Goal: Task Accomplishment & Management: Complete application form

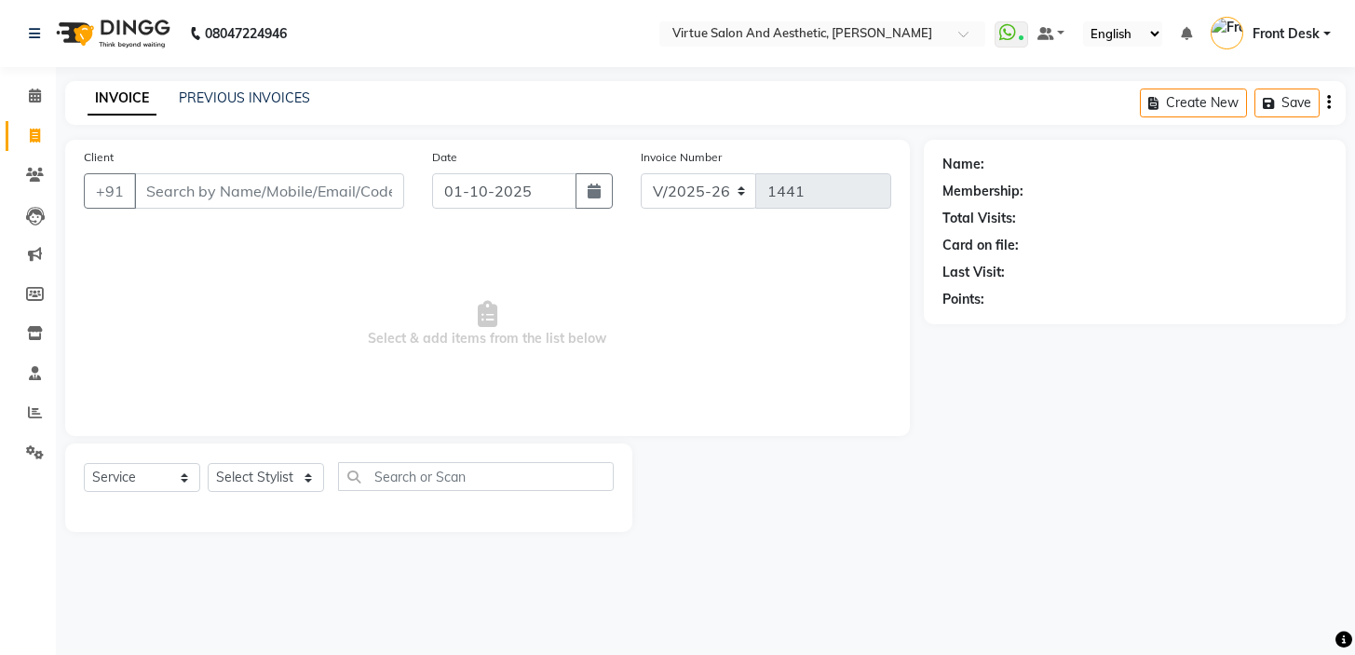
select select "7053"
select select "service"
click at [261, 192] on input "Client" at bounding box center [269, 190] width 270 height 35
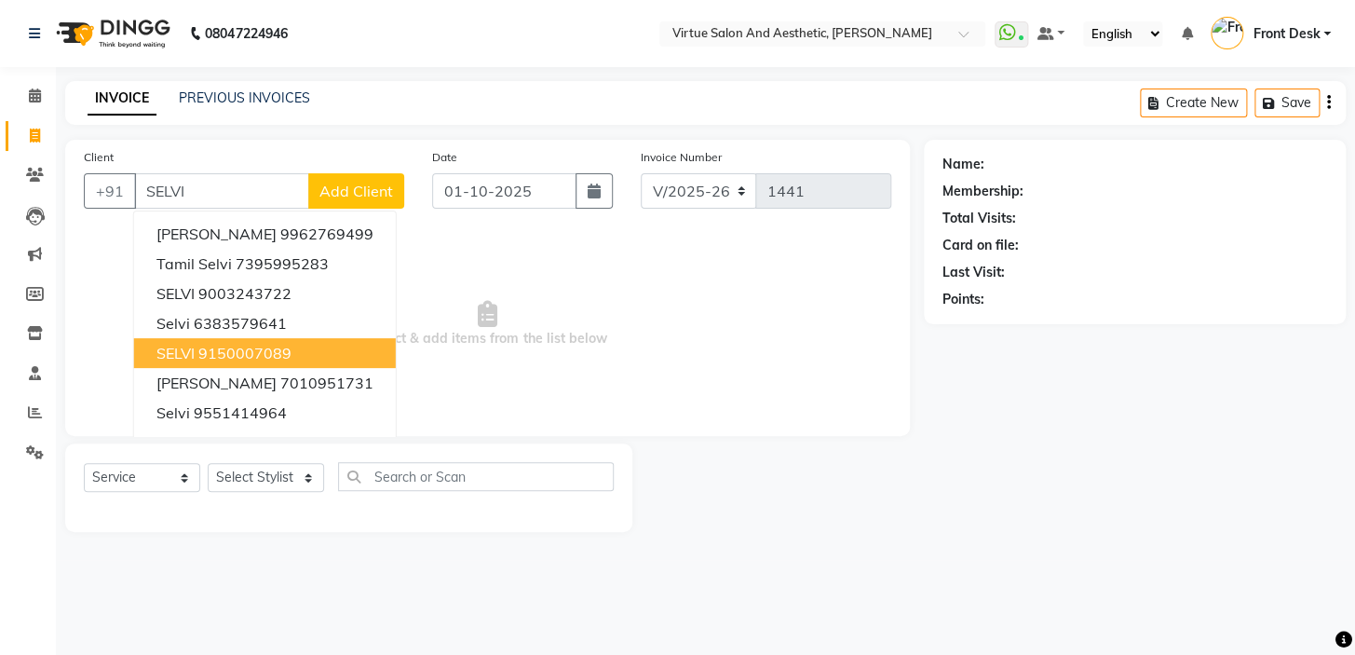
click at [245, 346] on ngb-highlight "9150007089" at bounding box center [244, 353] width 93 height 19
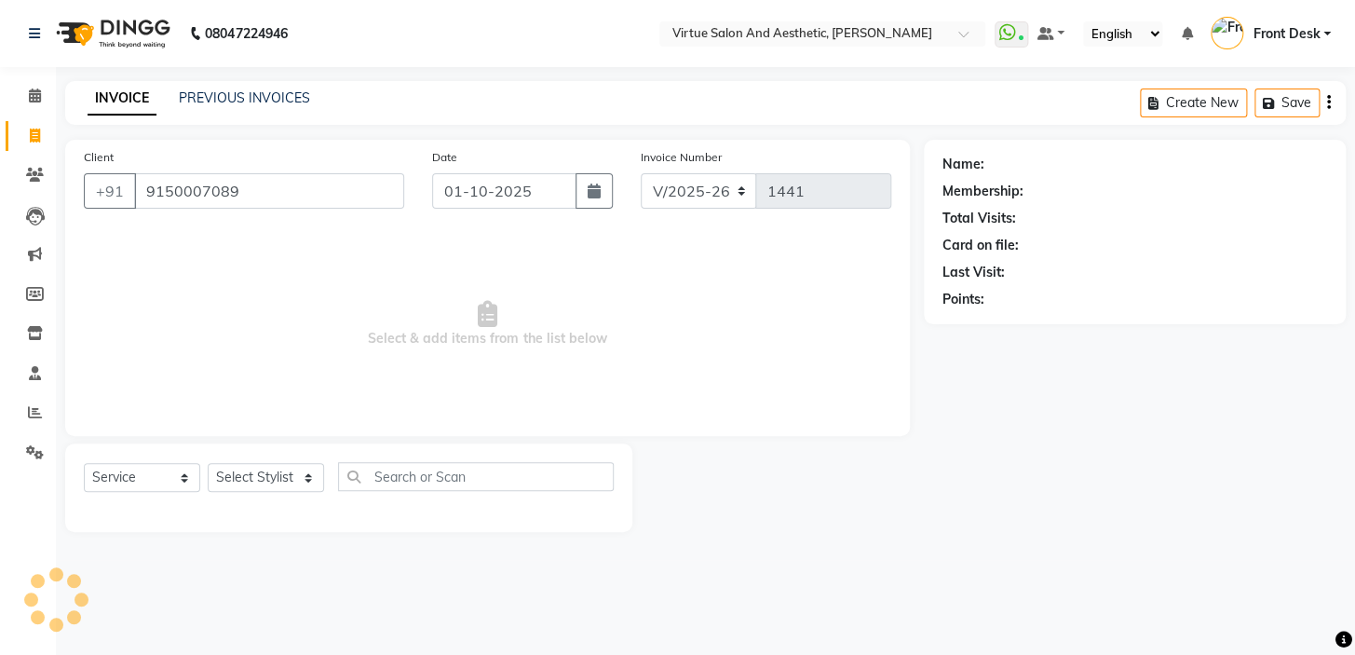
type input "9150007089"
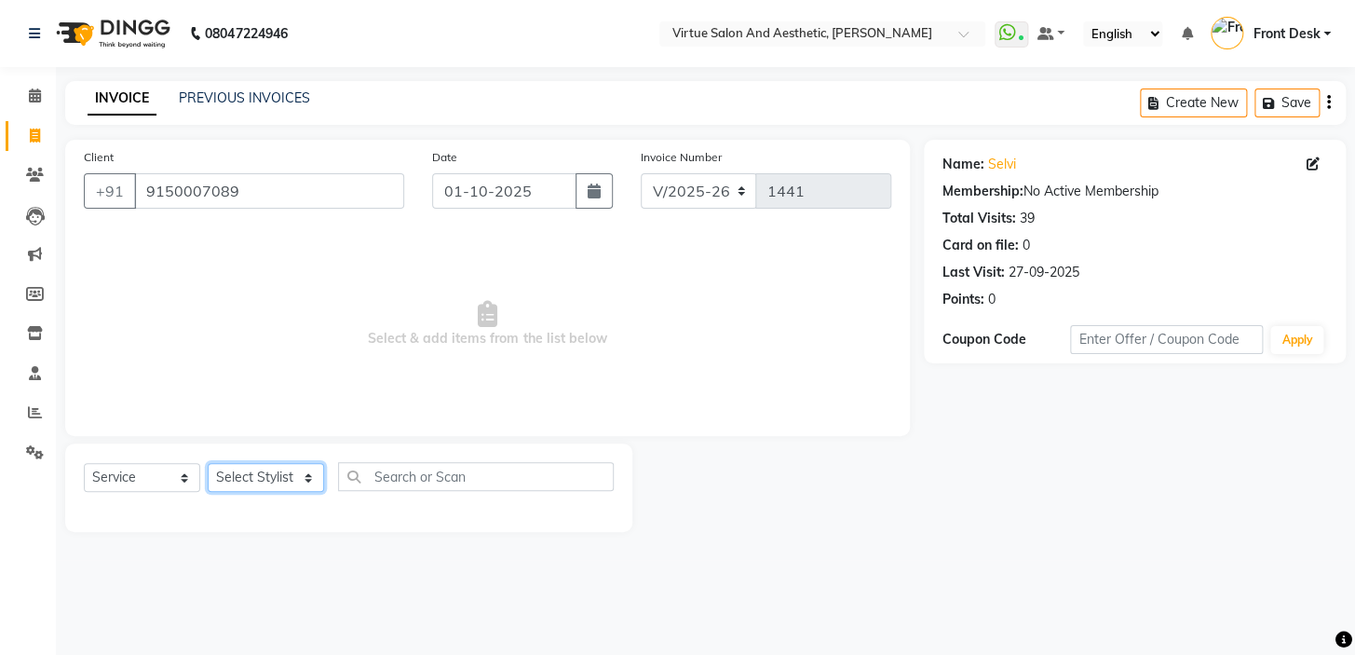
click at [252, 480] on select "Select Stylist BALAJI DIVYA FAMITHA Front Desk ILAKKIYA [PERSON_NAME] [PERSON_N…" at bounding box center [266, 477] width 116 height 29
select select "85219"
click at [208, 463] on select "Select Stylist BALAJI DIVYA FAMITHA Front Desk ILAKKIYA [PERSON_NAME] [PERSON_N…" at bounding box center [266, 477] width 116 height 29
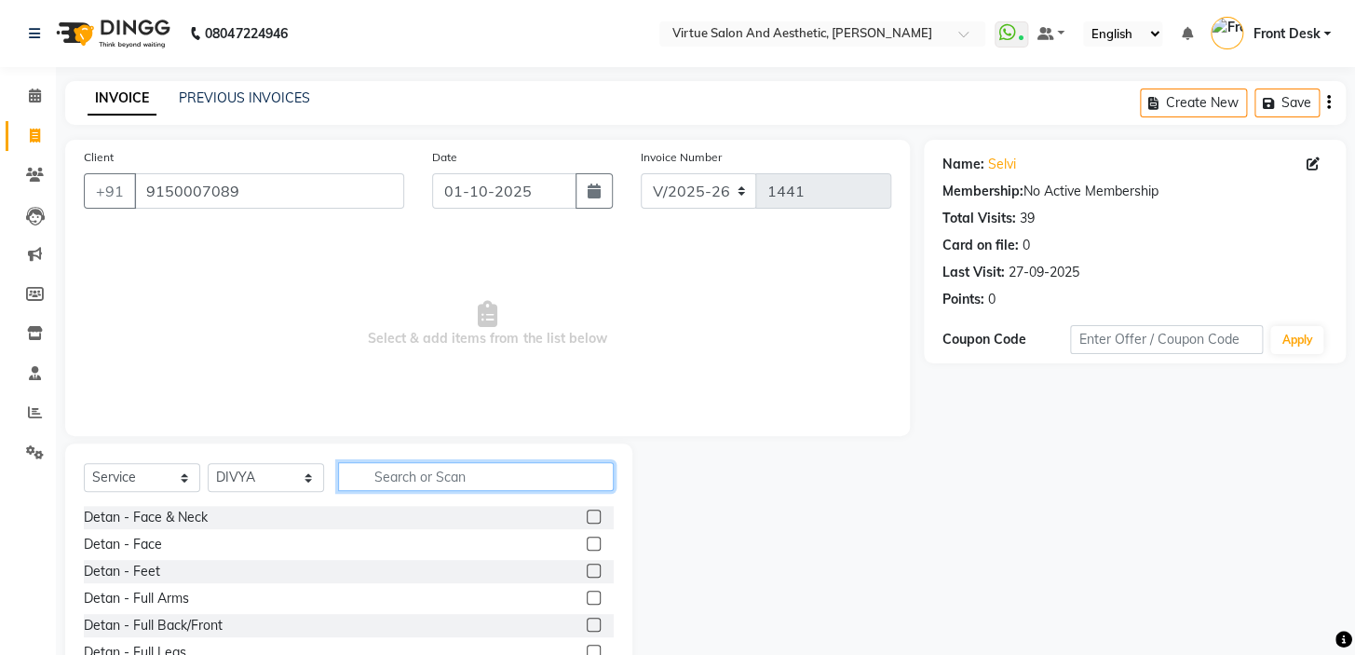
click at [462, 476] on input "text" at bounding box center [476, 476] width 276 height 29
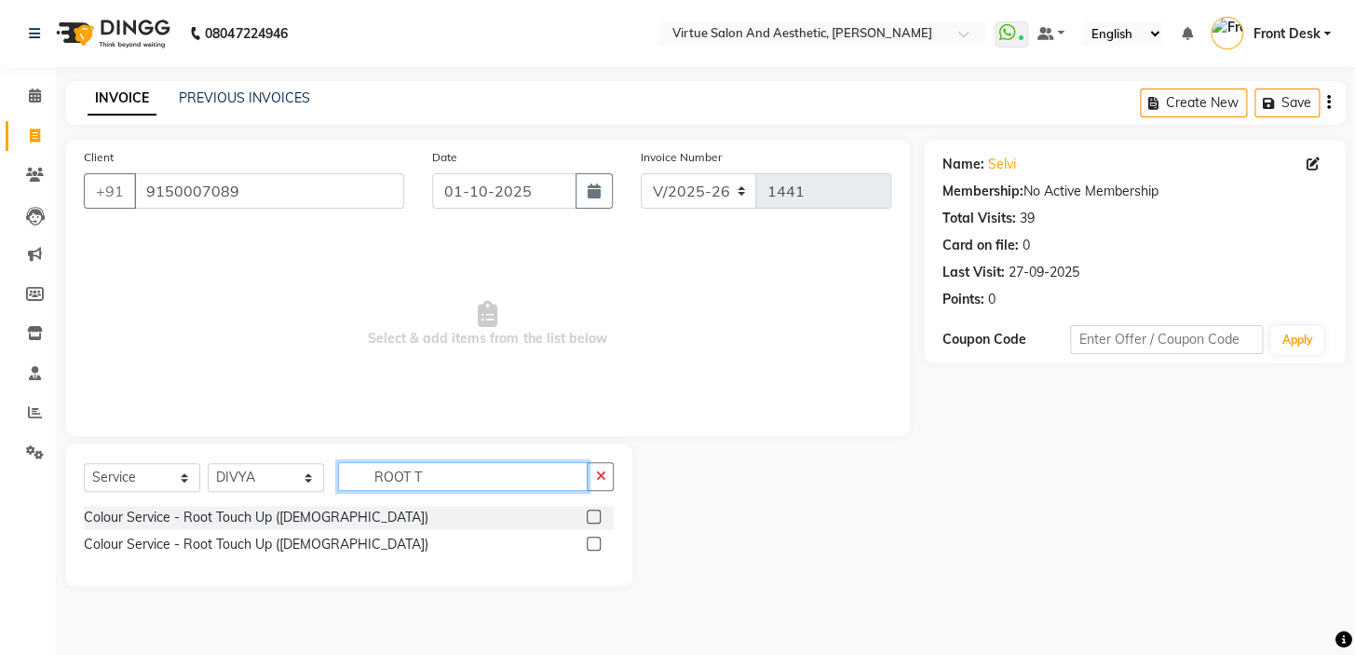
drag, startPoint x: 448, startPoint y: 483, endPoint x: 336, endPoint y: 465, distance: 113.3
click at [345, 468] on input "ROOT T" at bounding box center [463, 476] width 250 height 29
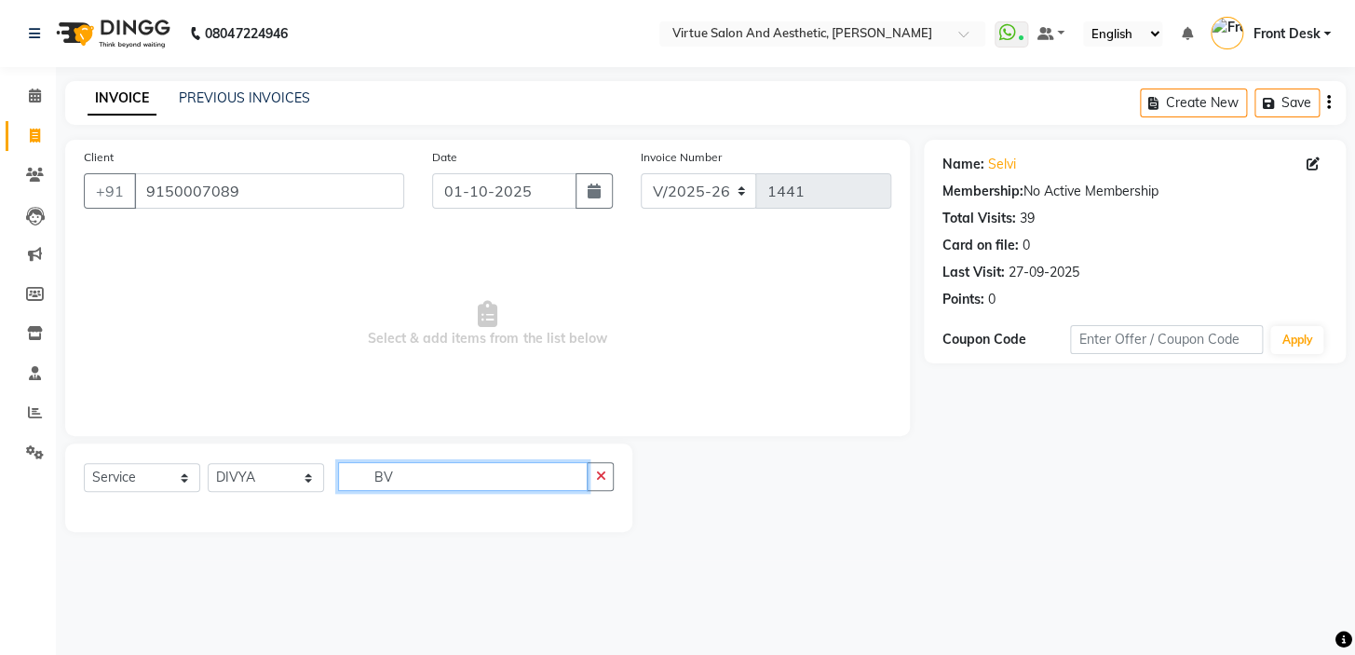
type input "B"
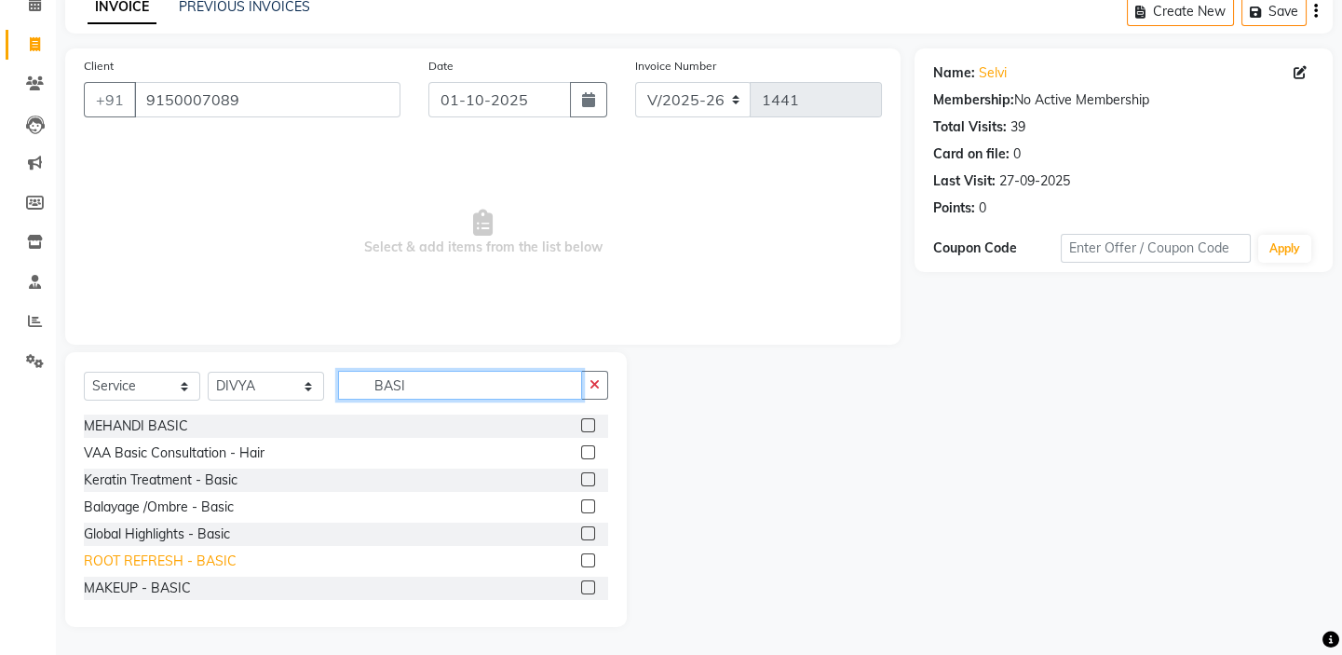
type input "BASI"
click at [197, 552] on div "ROOT REFRESH - BASIC" at bounding box center [160, 561] width 153 height 20
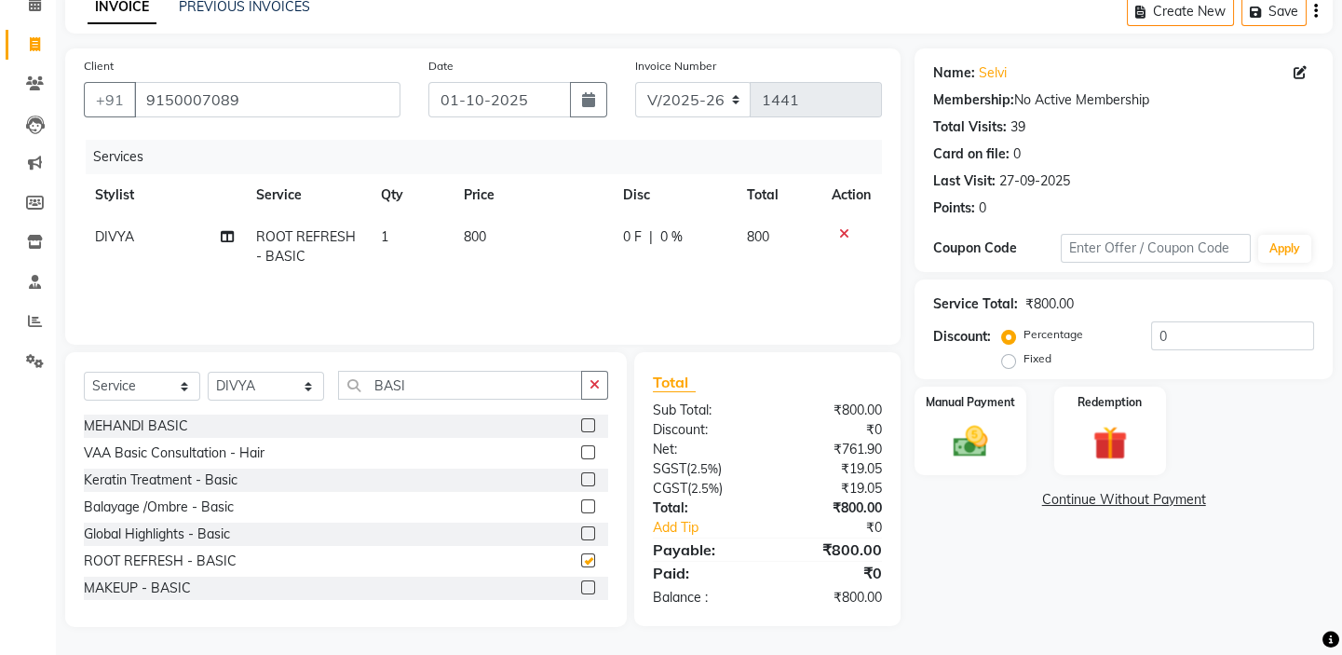
checkbox input "false"
click at [902, 110] on div "Client [PHONE_NUMBER] Date [DATE] Invoice Number V/2025 V/[PHONE_NUMBER] Servic…" at bounding box center [482, 337] width 863 height 578
click at [548, 230] on td "800" at bounding box center [532, 246] width 159 height 61
select select "85219"
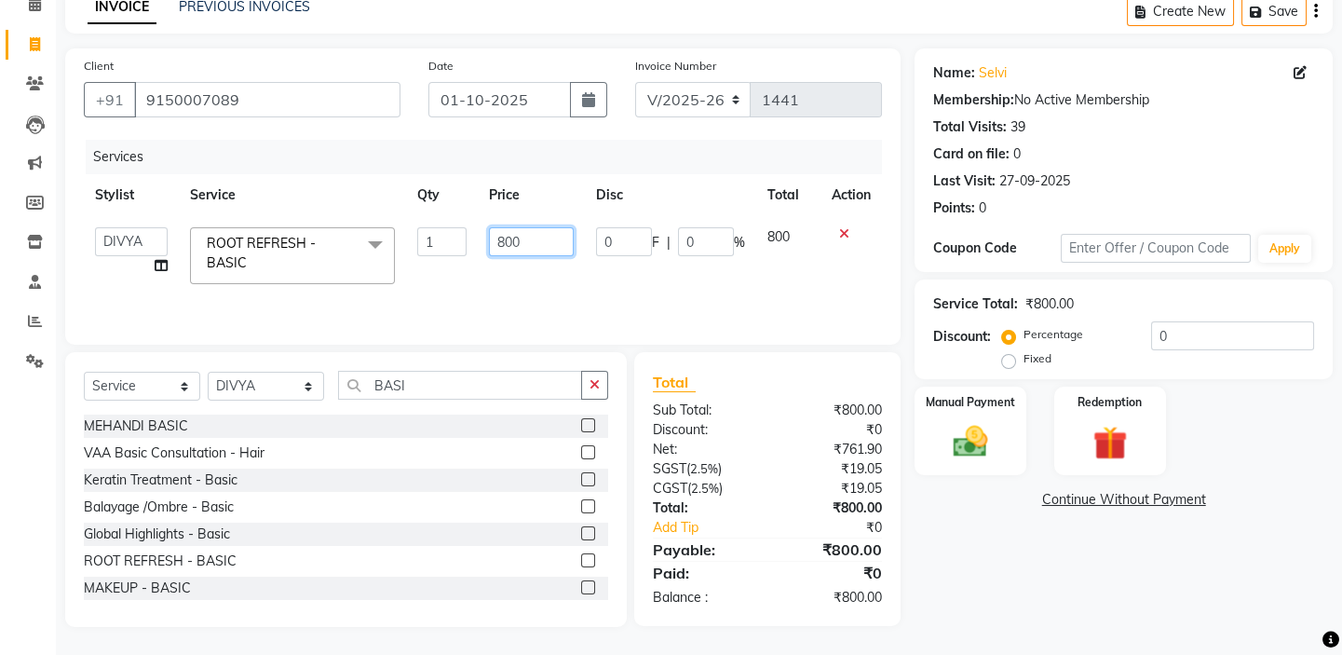
drag, startPoint x: 540, startPoint y: 242, endPoint x: 428, endPoint y: 202, distance: 118.7
click at [439, 210] on table "Stylist Service Qty Price Disc Total Action BALAJI DIVYA FAMITHA Front Desk ILA…" at bounding box center [483, 234] width 798 height 121
type input "1100"
click at [477, 161] on div "Services" at bounding box center [491, 157] width 810 height 34
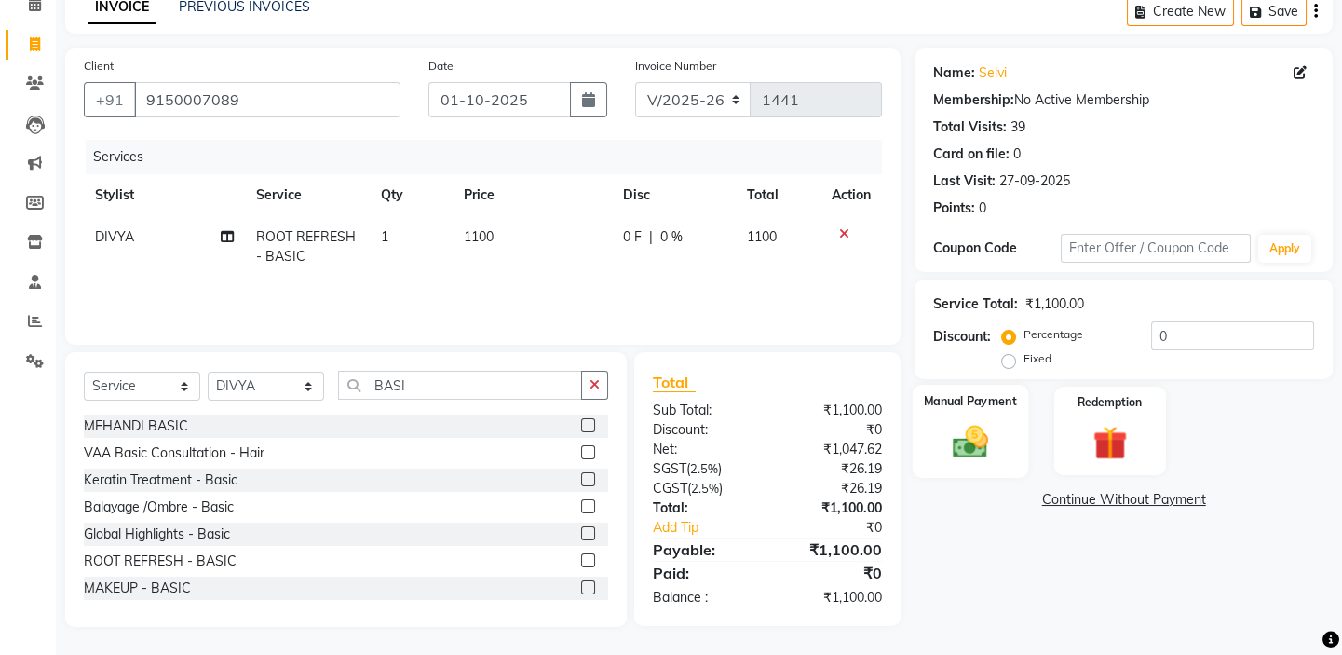
click at [978, 427] on img at bounding box center [971, 441] width 58 height 41
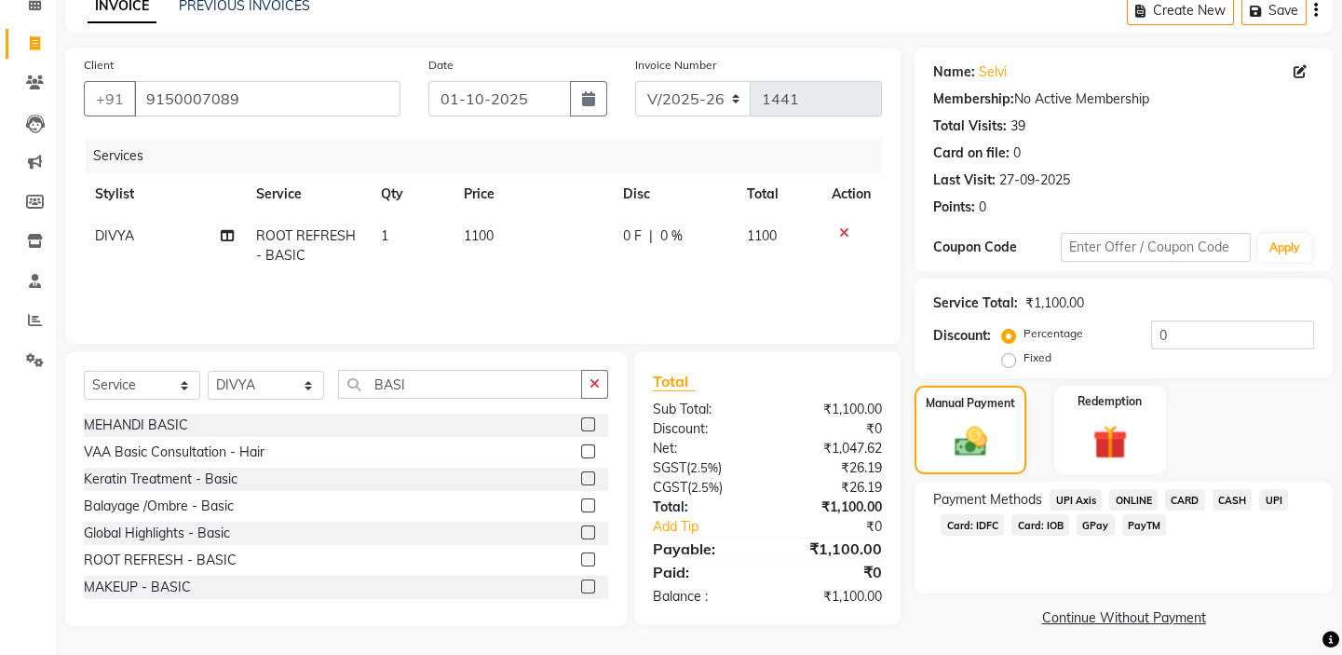
click at [1285, 494] on span "UPI" at bounding box center [1273, 499] width 29 height 21
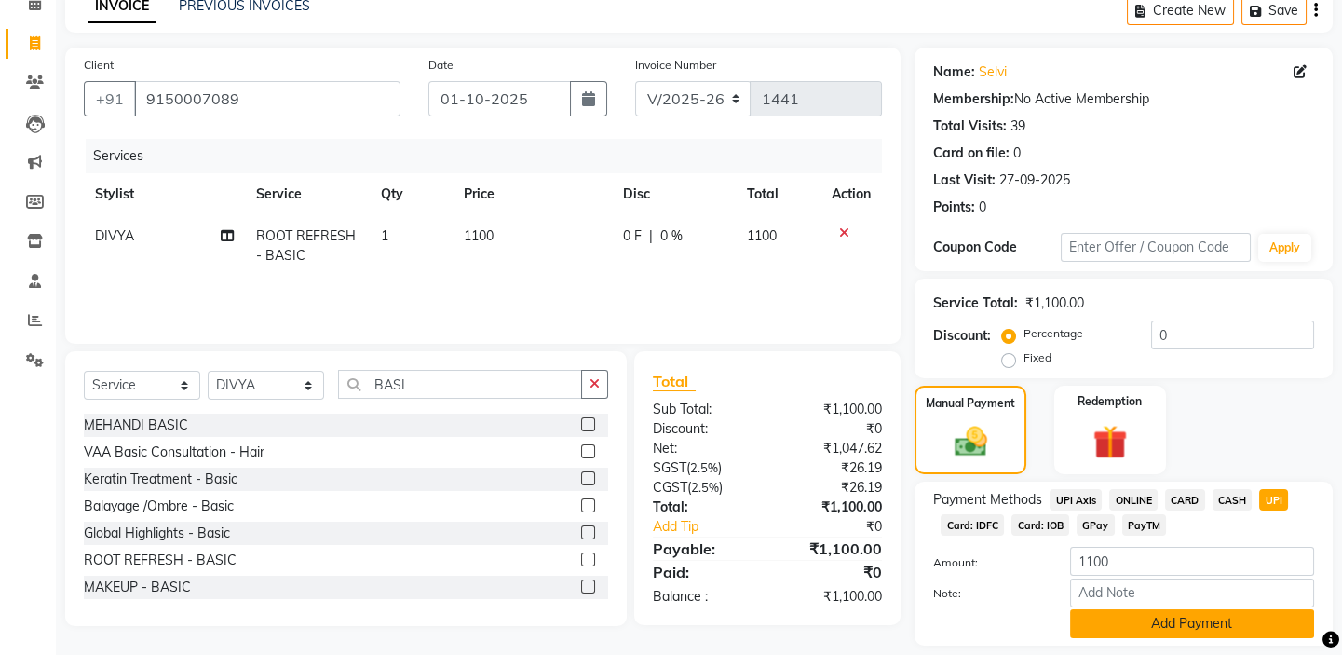
click at [1201, 622] on button "Add Payment" at bounding box center [1192, 623] width 244 height 29
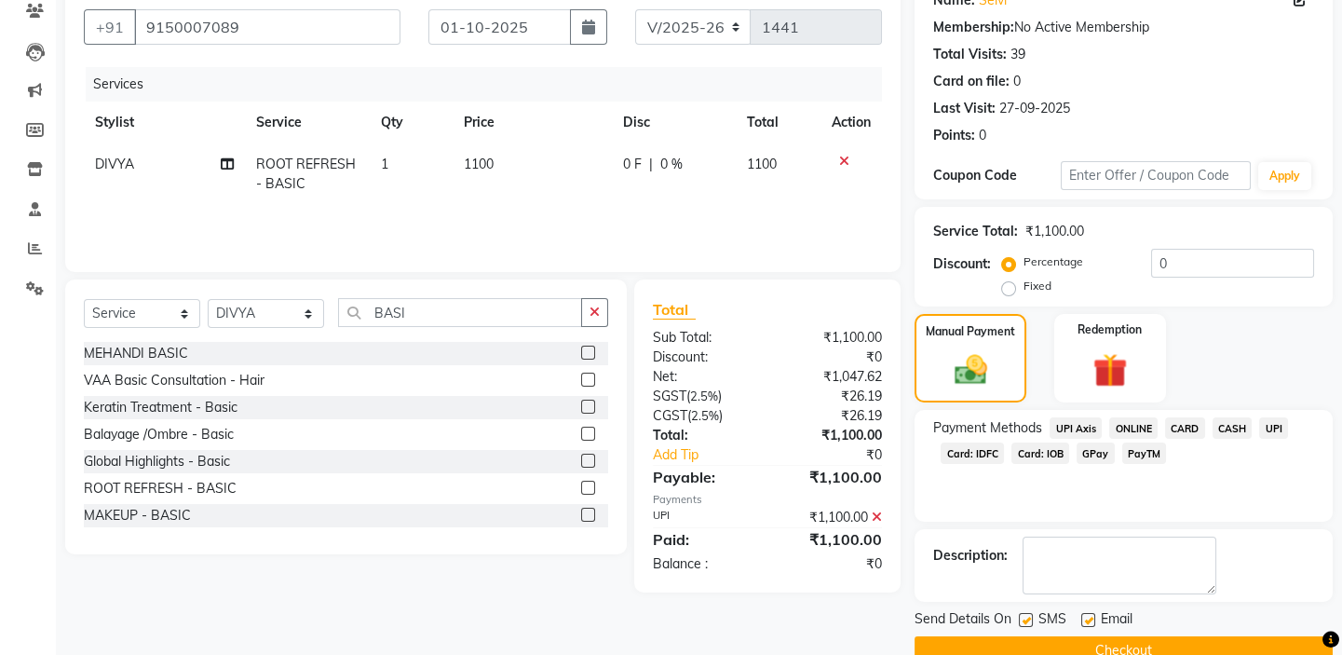
scroll to position [201, 0]
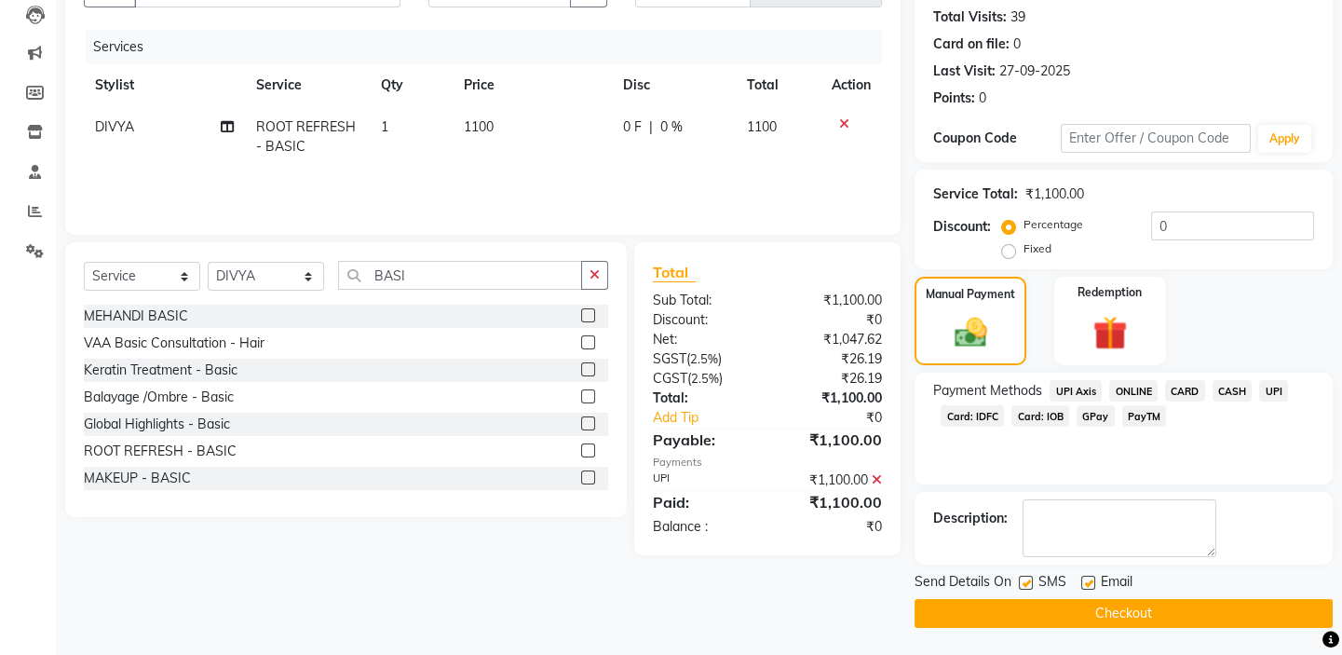
click at [1085, 606] on button "Checkout" at bounding box center [1124, 613] width 418 height 29
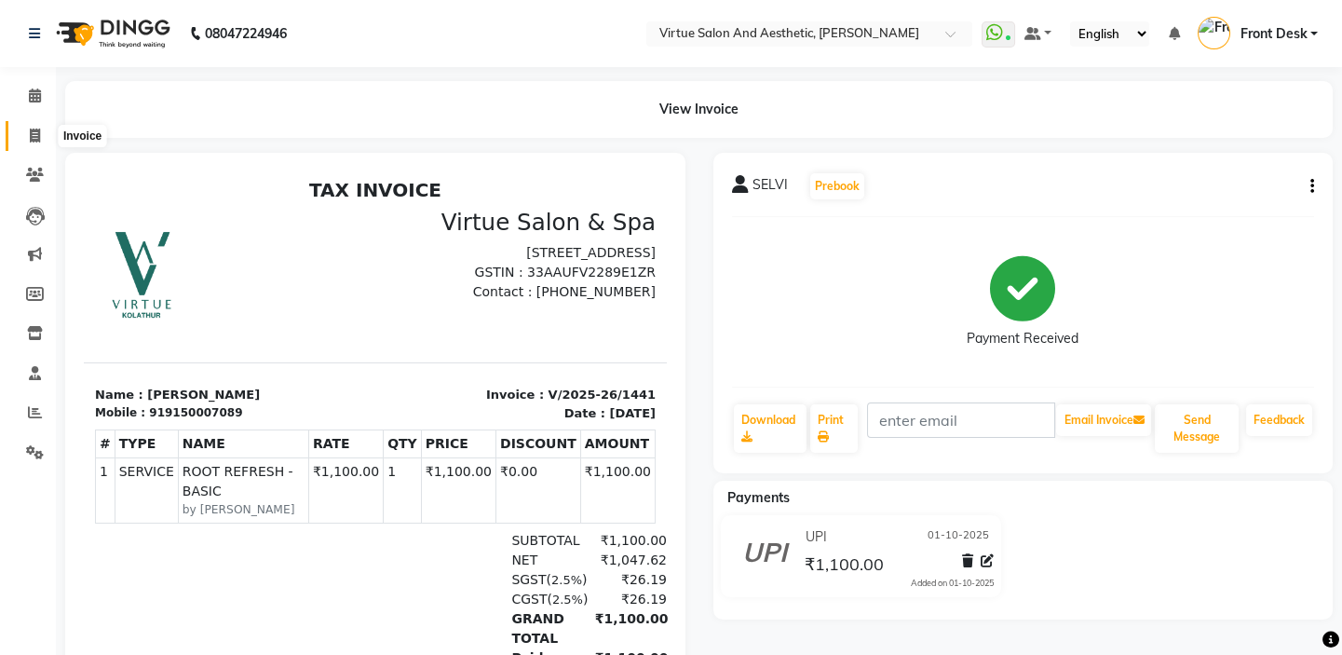
click at [20, 130] on span at bounding box center [35, 136] width 33 height 21
select select "service"
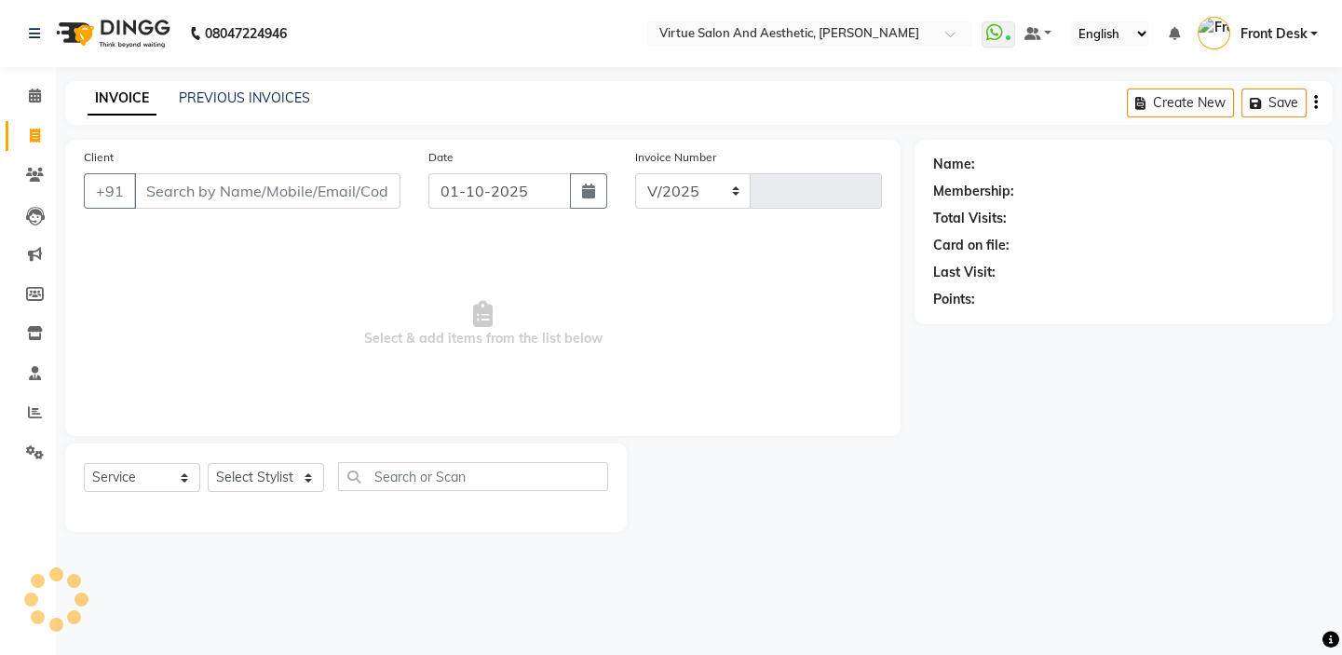
select select "7053"
type input "1442"
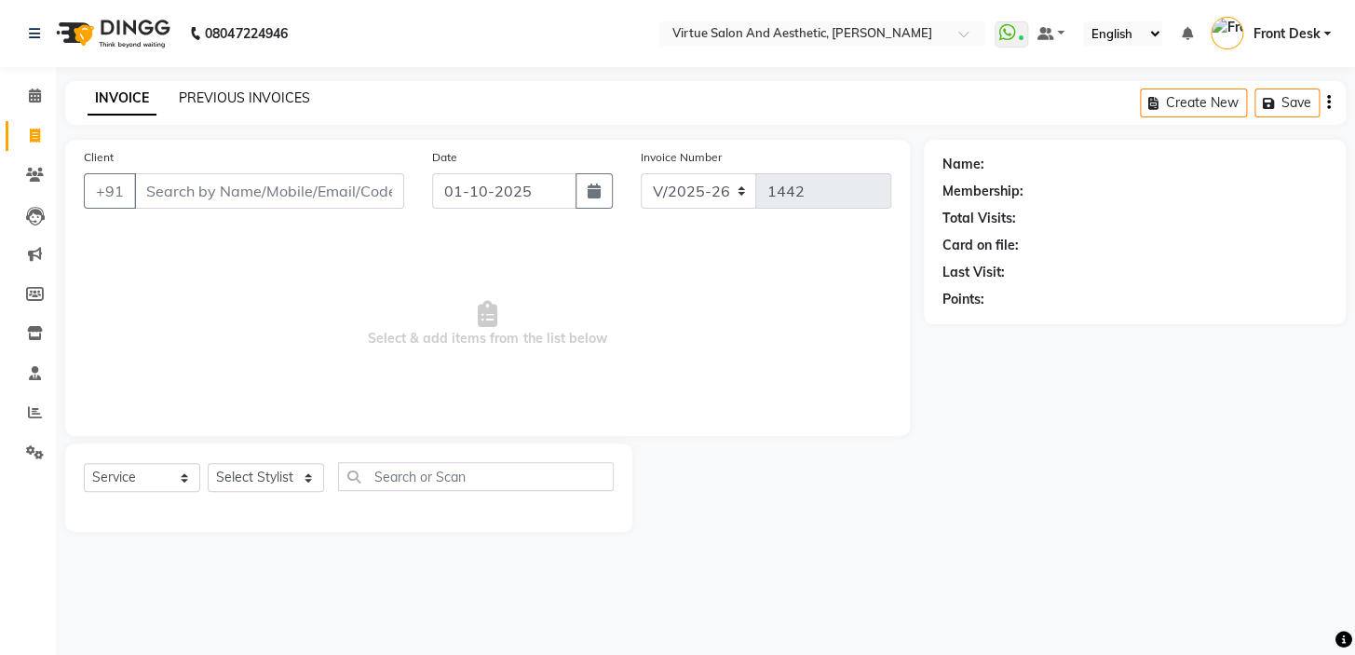
click at [244, 103] on link "PREVIOUS INVOICES" at bounding box center [244, 97] width 131 height 17
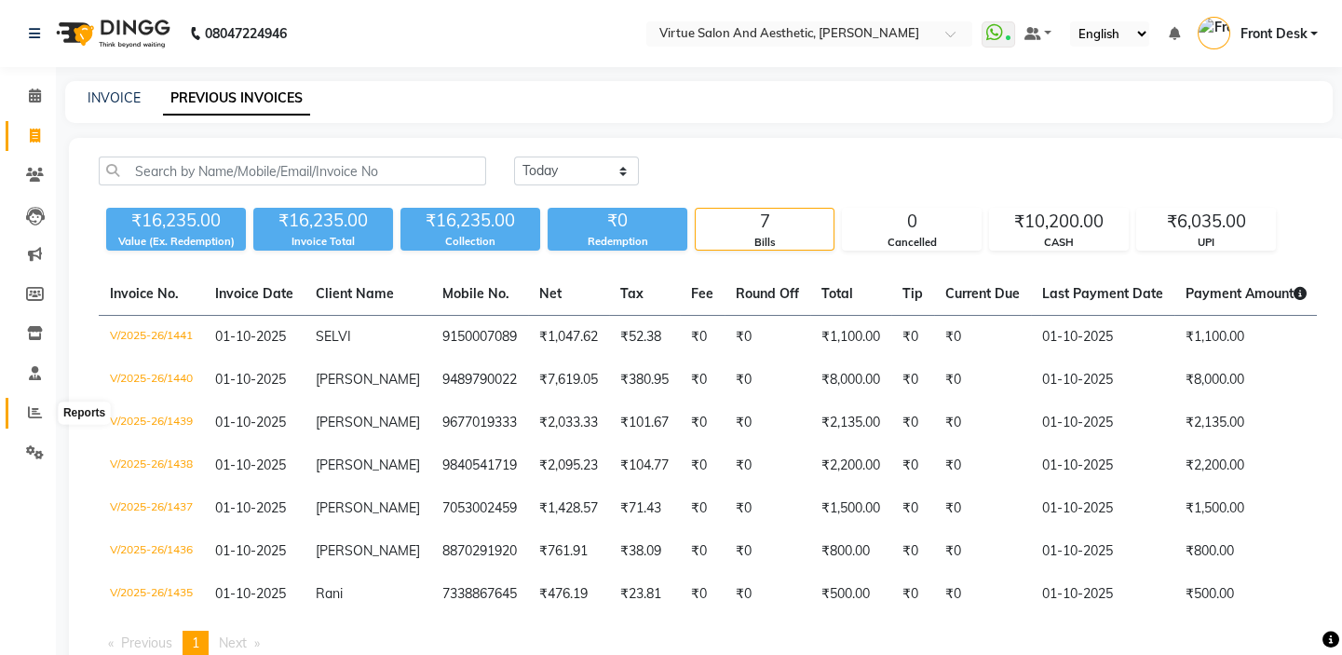
click at [21, 405] on span at bounding box center [35, 412] width 33 height 21
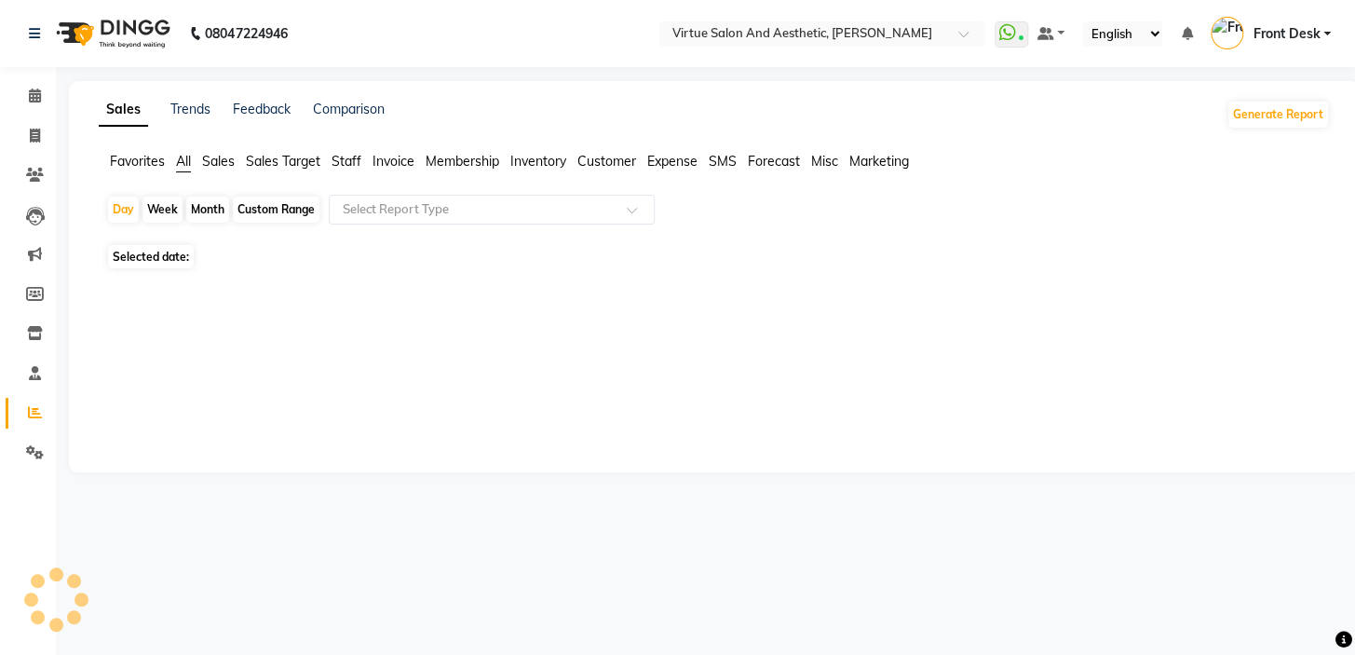
click at [213, 162] on span "Sales" at bounding box center [218, 161] width 33 height 17
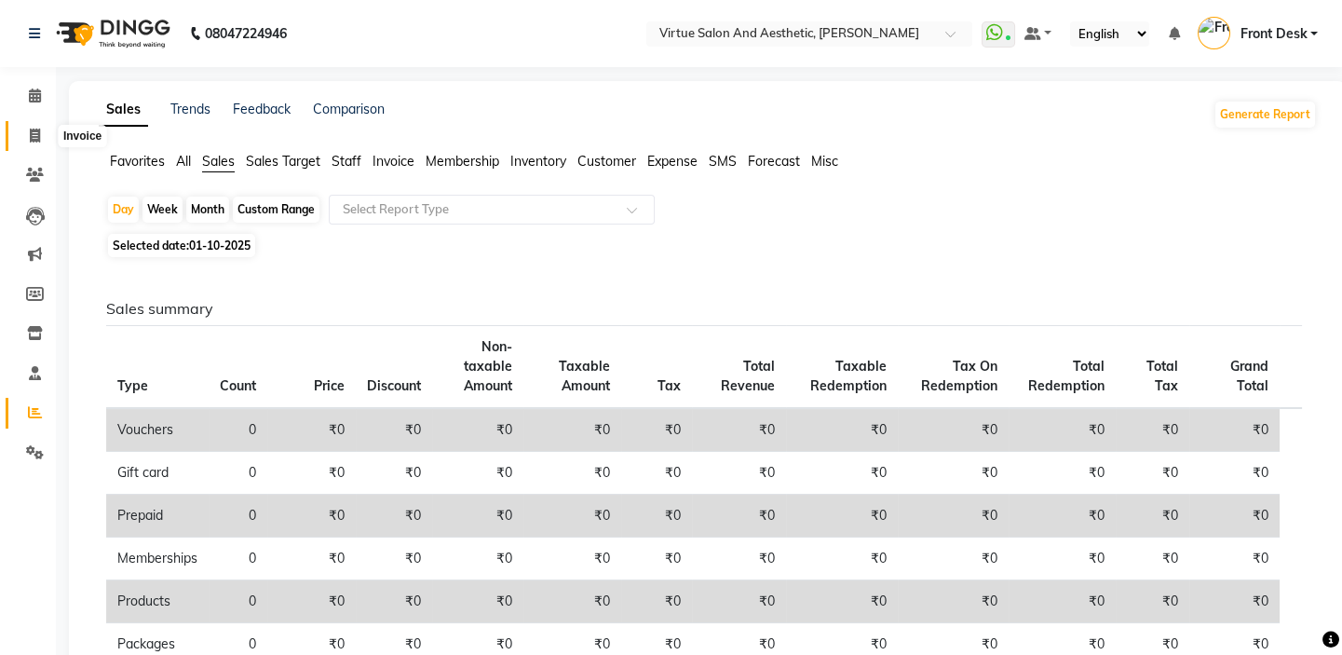
click at [27, 138] on span at bounding box center [35, 136] width 33 height 21
select select "service"
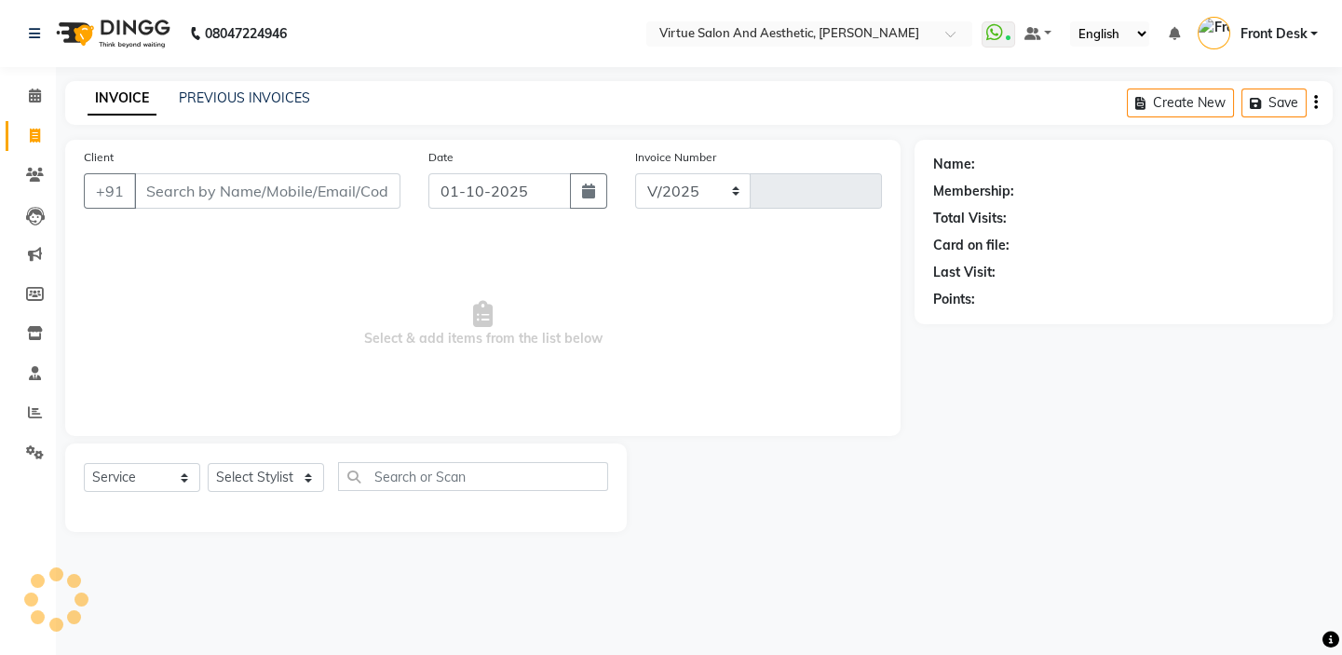
select select "7053"
type input "1442"
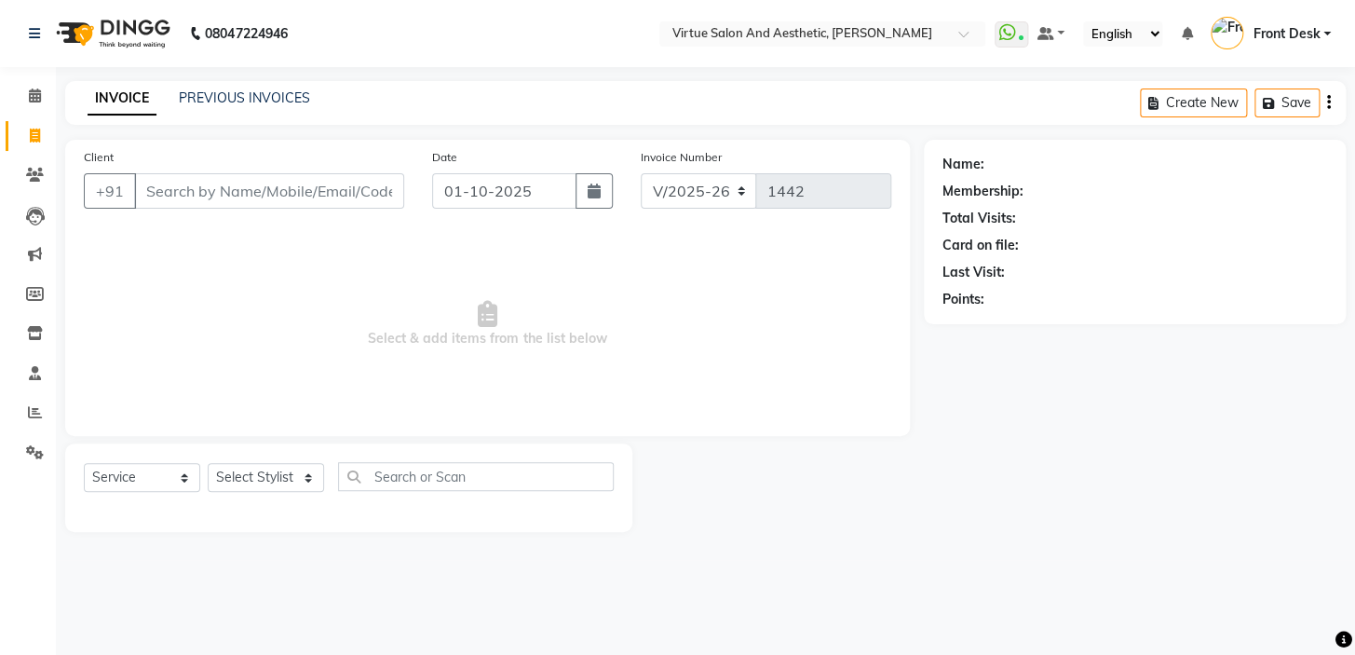
click at [175, 187] on input "Client" at bounding box center [269, 190] width 270 height 35
click at [248, 479] on select "Select Stylist BALAJI DIVYA FAMITHA Front Desk ILAKKIYA [PERSON_NAME] [PERSON_N…" at bounding box center [266, 477] width 116 height 29
select select "84323"
click at [208, 463] on select "Select Stylist BALAJI DIVYA FAMITHA Front Desk ILAKKIYA [PERSON_NAME] [PERSON_N…" at bounding box center [266, 477] width 116 height 29
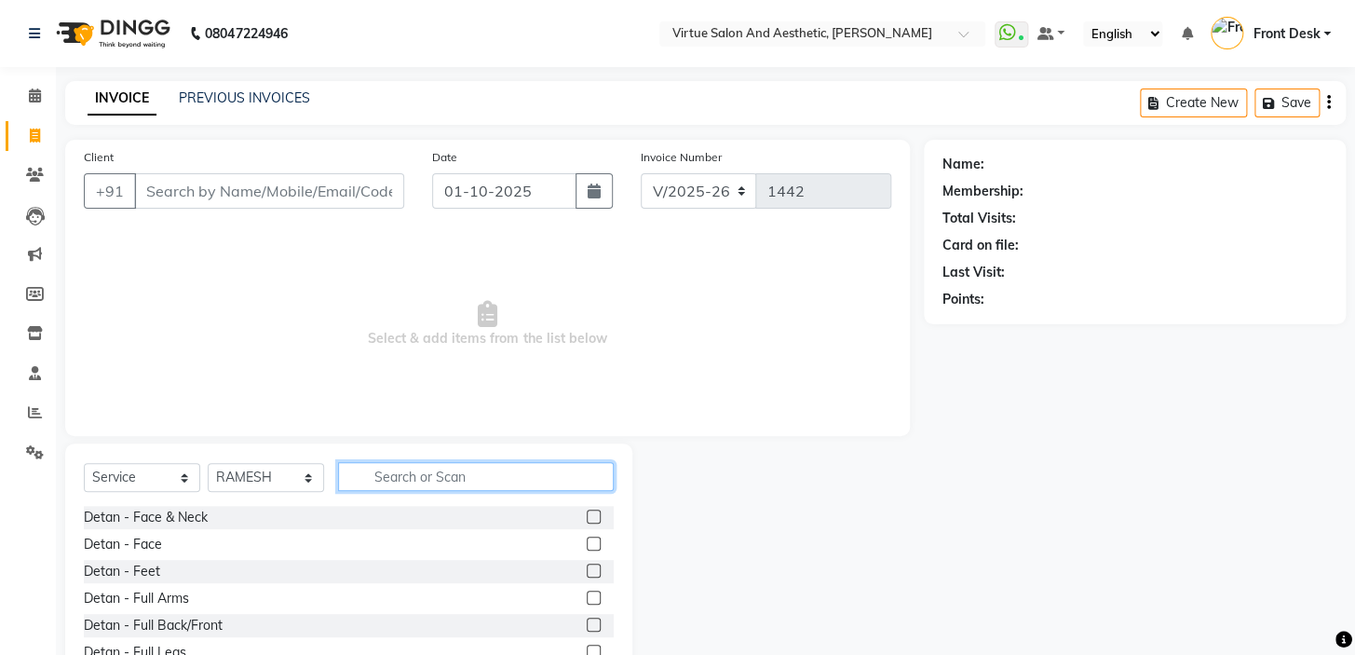
click at [400, 471] on input "text" at bounding box center [476, 476] width 276 height 29
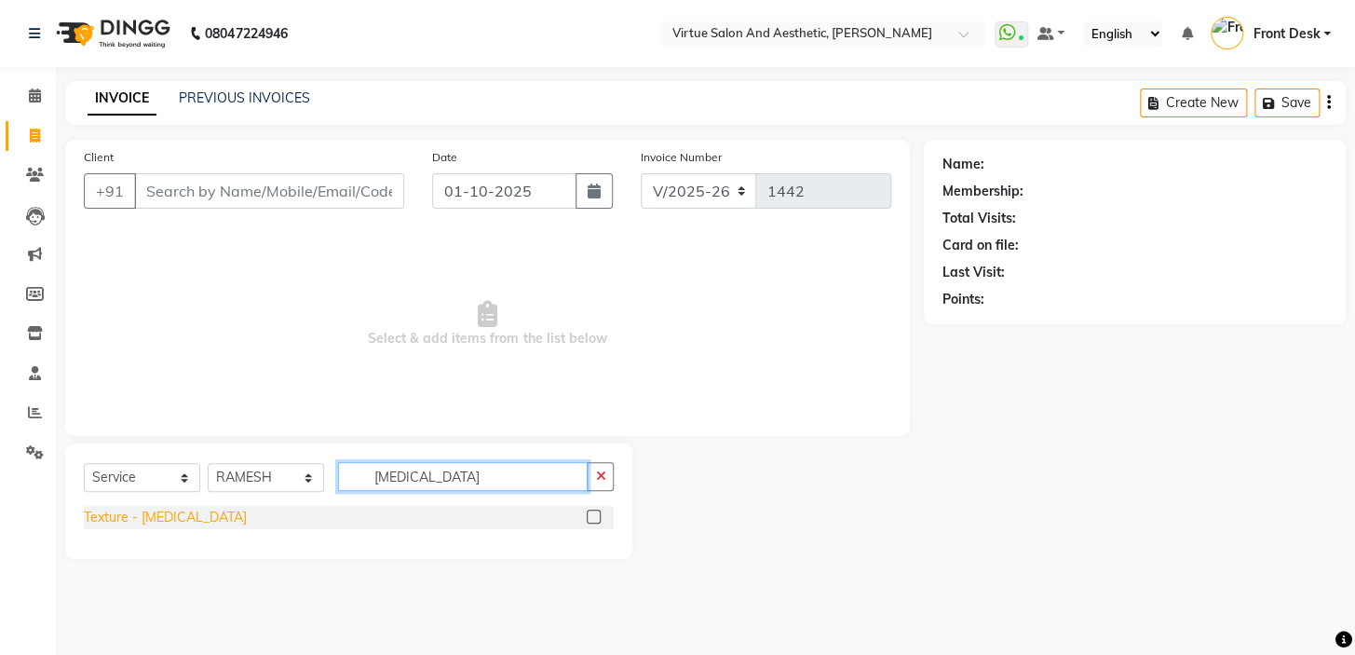
type input "[MEDICAL_DATA]"
click at [174, 514] on div "Texture - [MEDICAL_DATA]" at bounding box center [165, 518] width 163 height 20
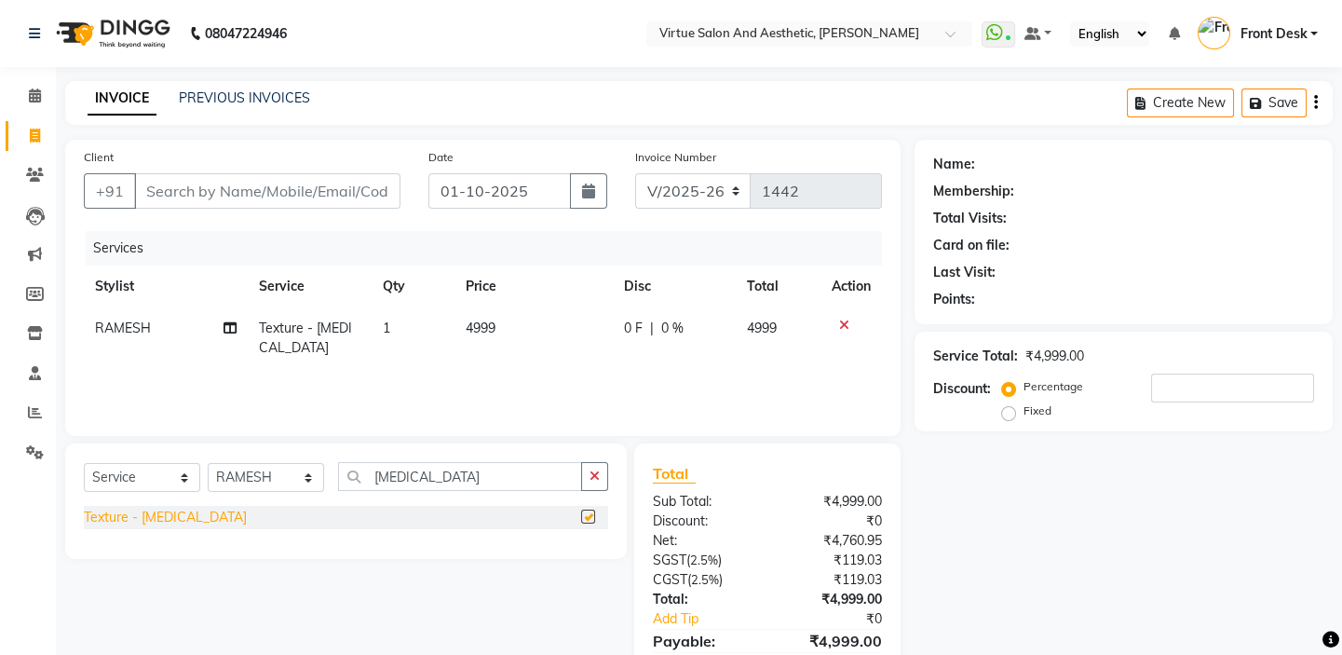
checkbox input "false"
click at [519, 337] on td "4999" at bounding box center [534, 337] width 158 height 61
select select "84323"
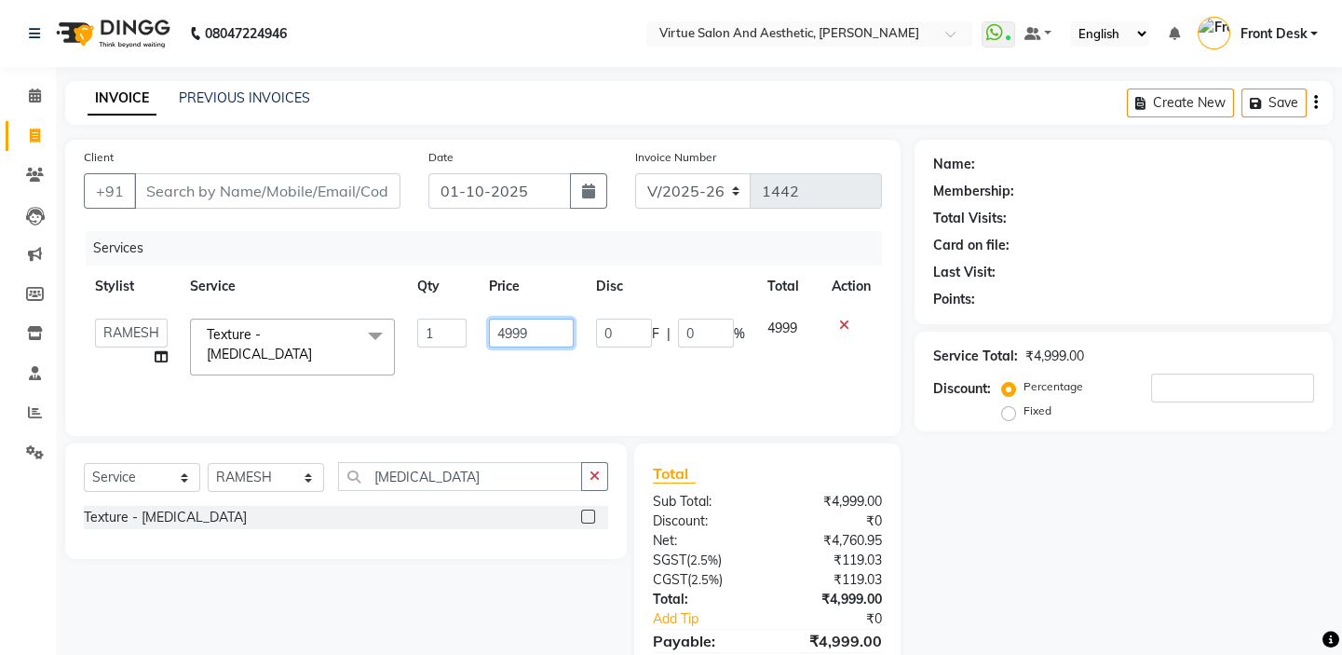
drag, startPoint x: 537, startPoint y: 328, endPoint x: 449, endPoint y: 285, distance: 98.3
click at [452, 288] on table "Stylist Service Qty Price Disc Total Action BALAJI DIVYA FAMITHA Front Desk ILA…" at bounding box center [483, 325] width 798 height 121
type input "6000"
click at [447, 251] on div "Services" at bounding box center [491, 248] width 810 height 34
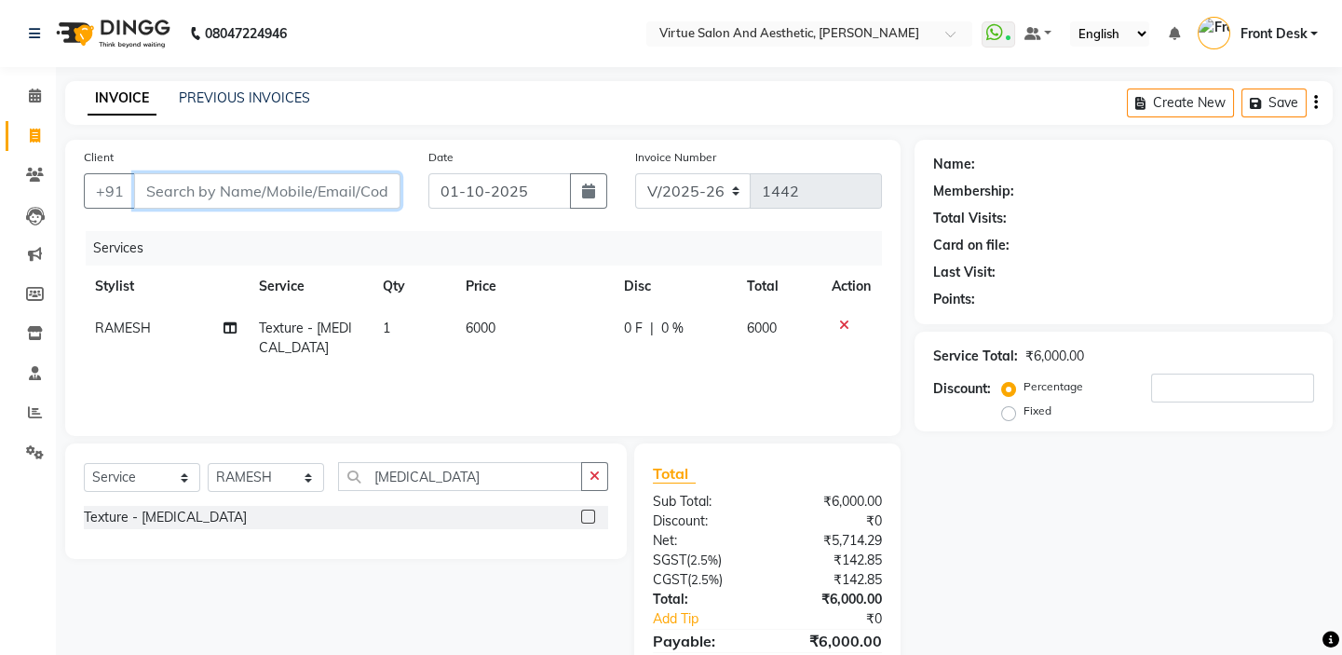
click at [317, 193] on input "Client" at bounding box center [267, 190] width 266 height 35
type input "8"
type input "0"
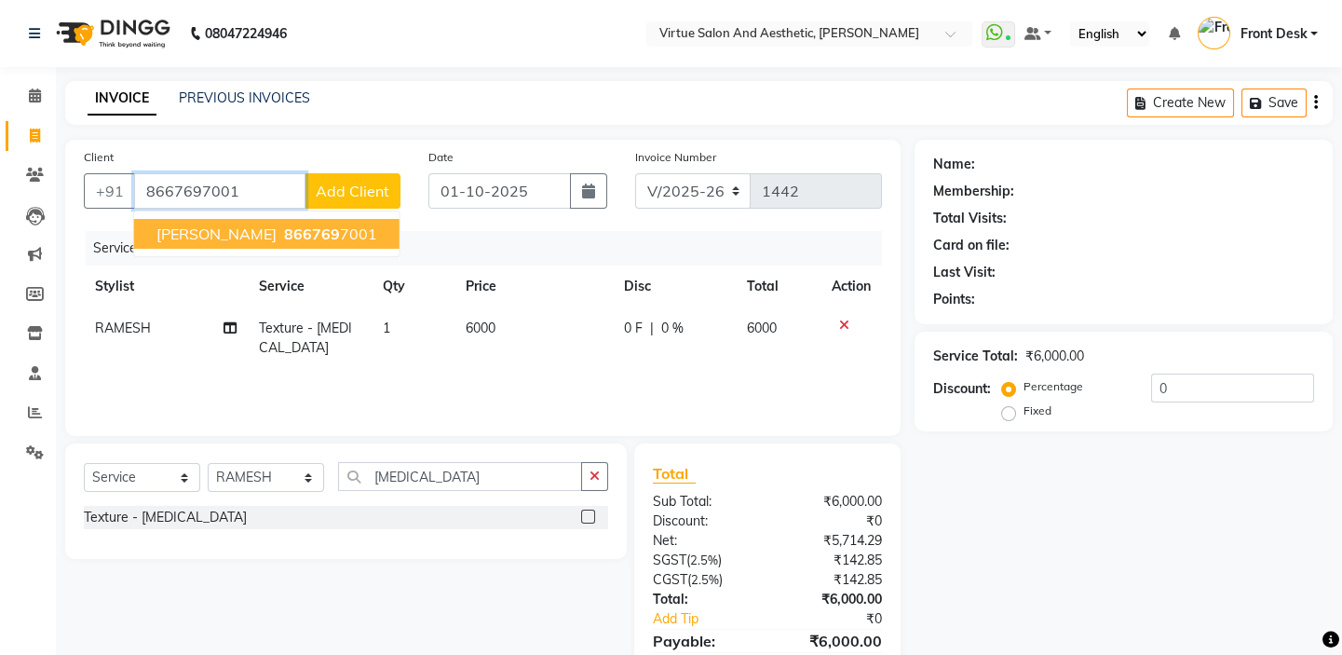
type input "8667697001"
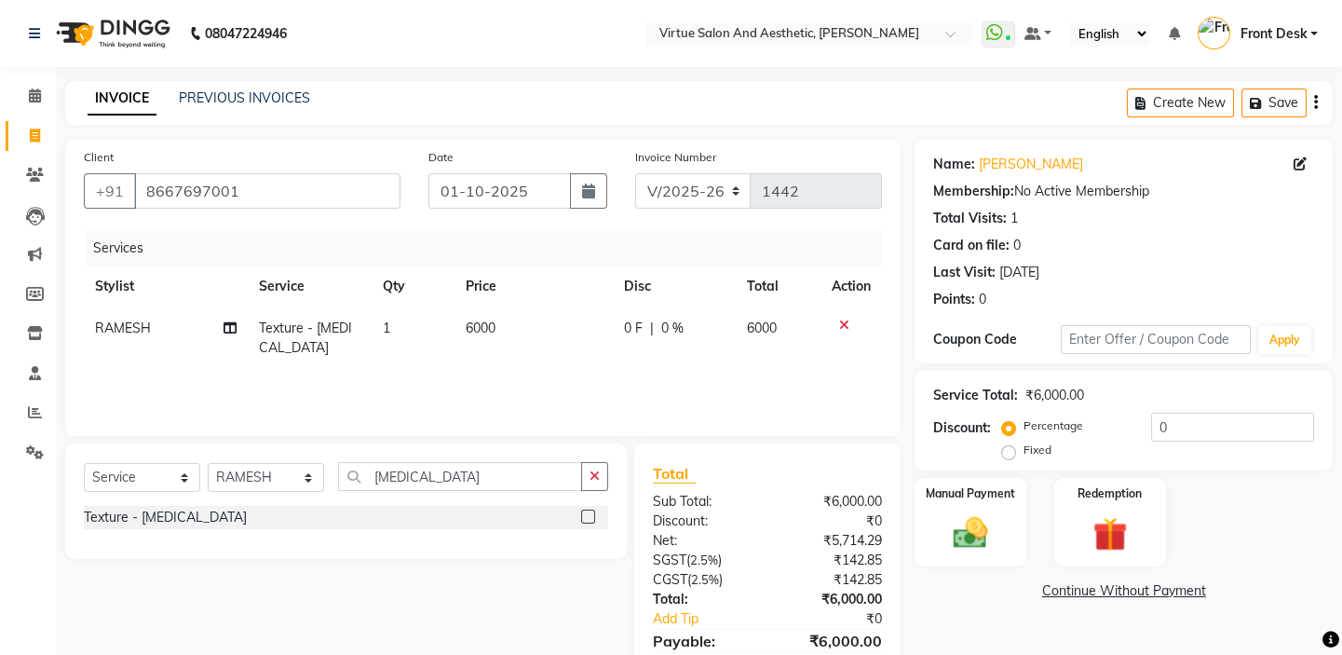
scroll to position [91, 0]
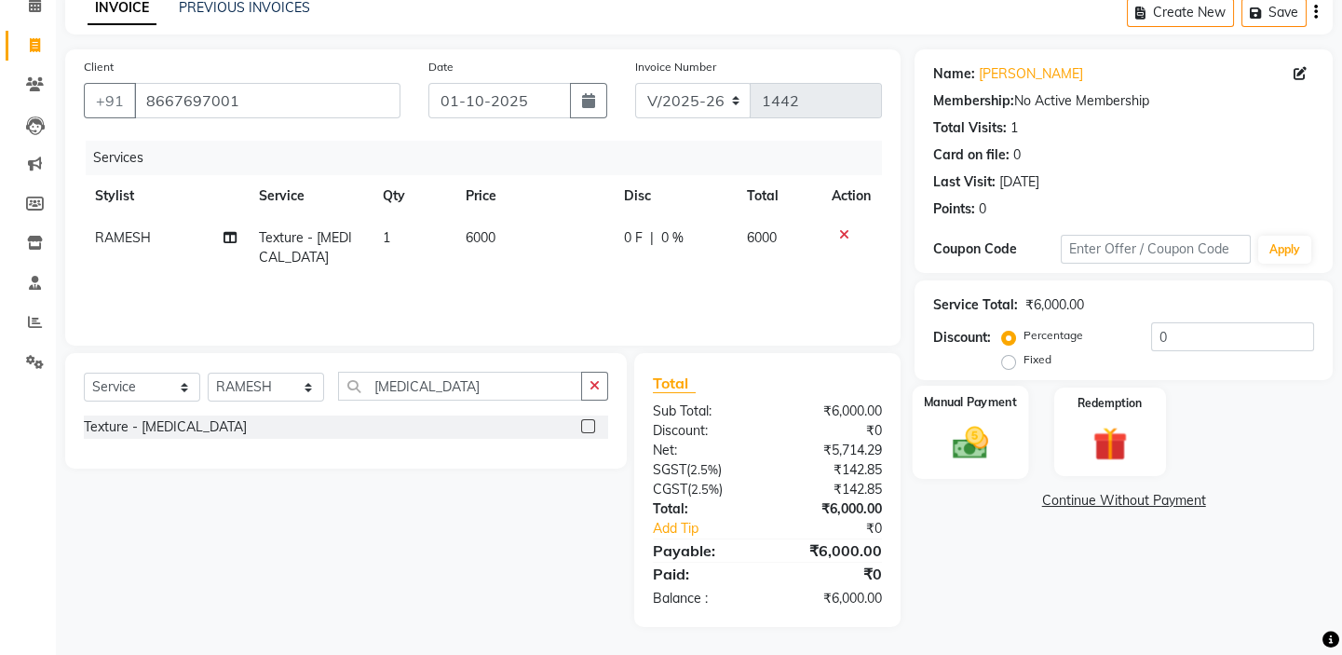
click at [961, 429] on img at bounding box center [971, 442] width 58 height 41
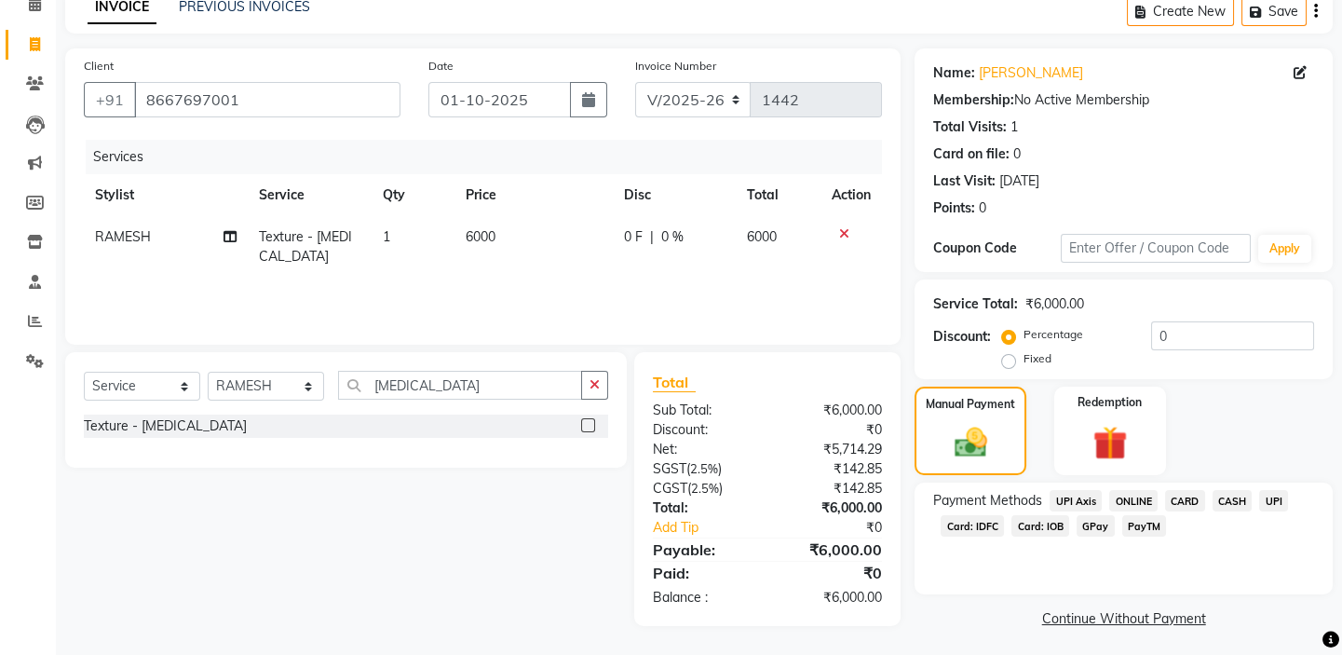
click at [1030, 526] on span "Card: IOB" at bounding box center [1040, 525] width 58 height 21
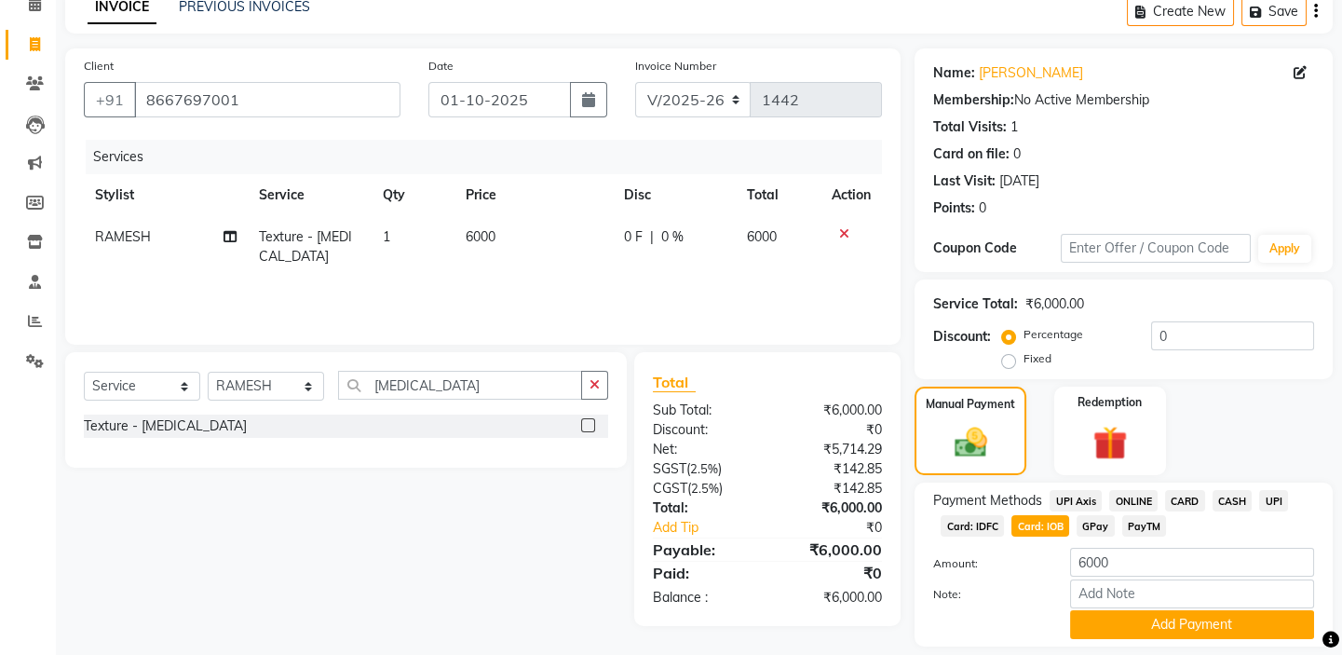
drag, startPoint x: 1107, startPoint y: 627, endPoint x: 1106, endPoint y: 600, distance: 27.1
click at [1107, 625] on button "Add Payment" at bounding box center [1192, 624] width 244 height 29
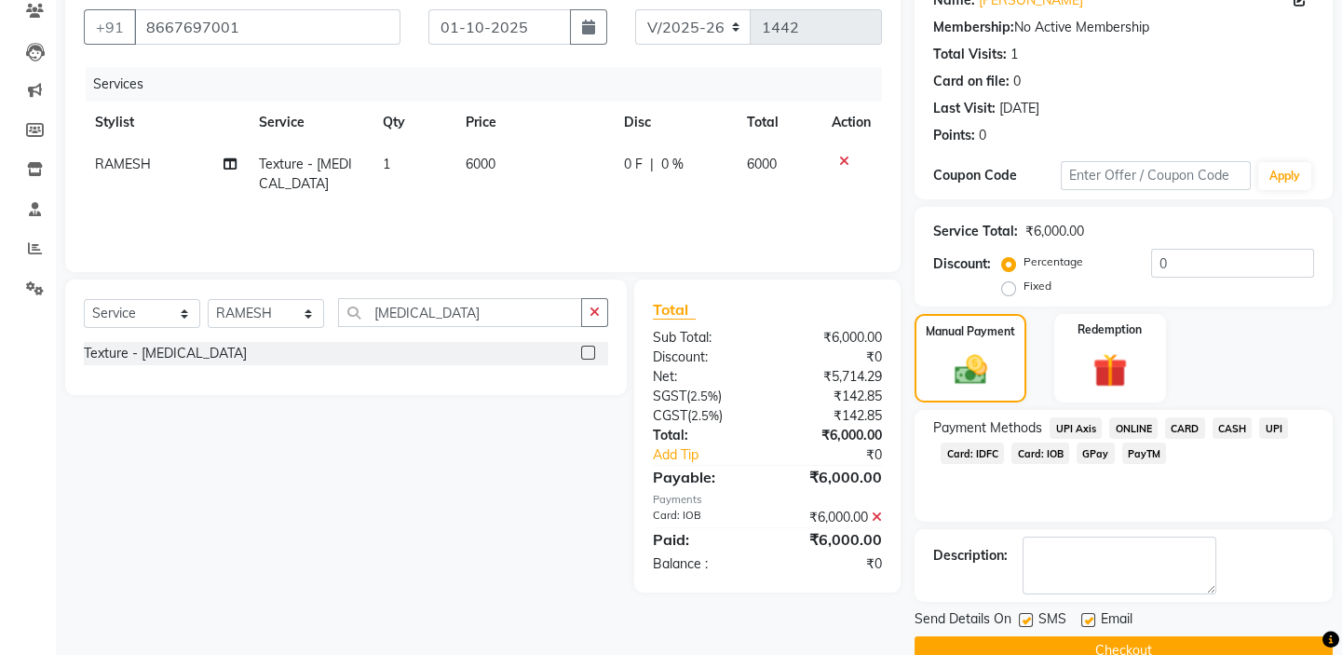
scroll to position [201, 0]
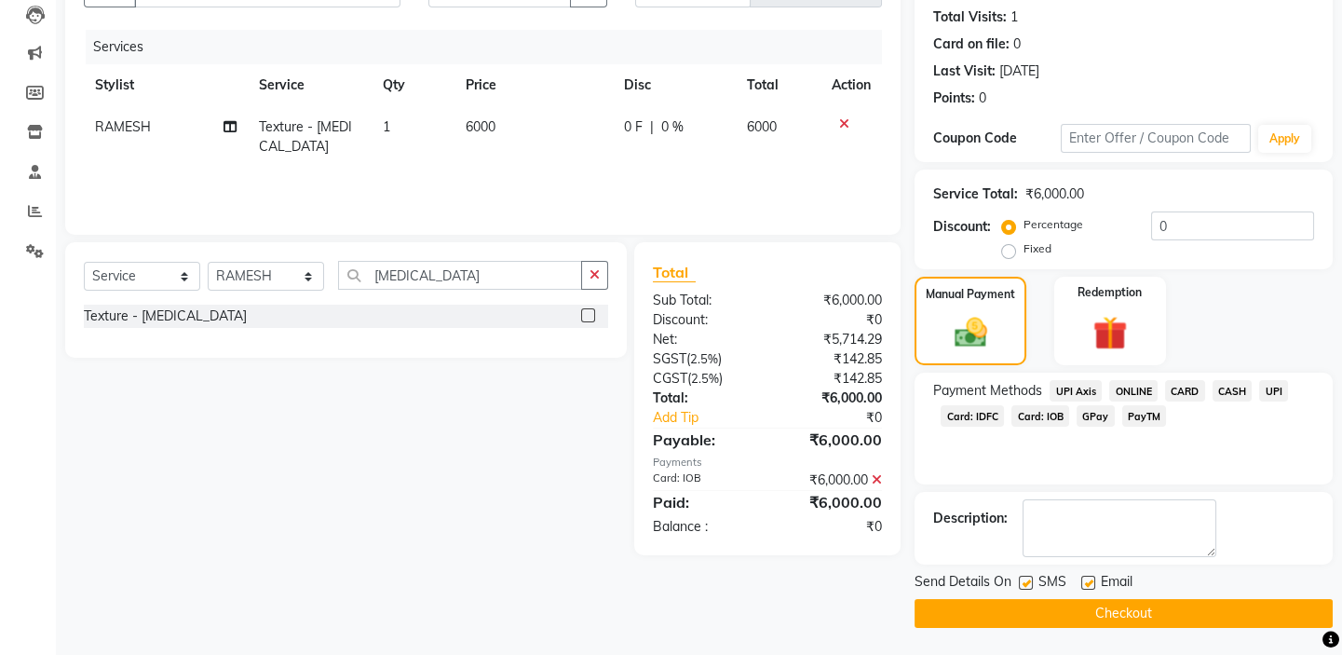
click at [1110, 604] on button "Checkout" at bounding box center [1124, 613] width 418 height 29
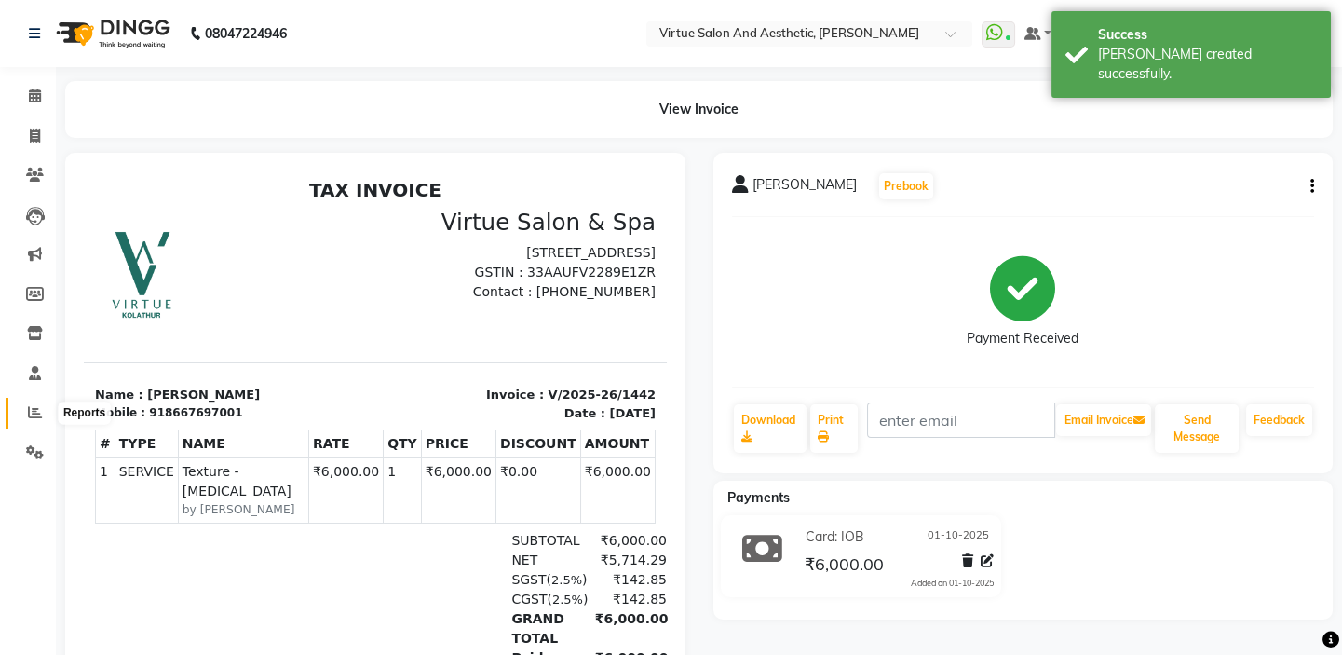
click at [24, 417] on span at bounding box center [35, 412] width 33 height 21
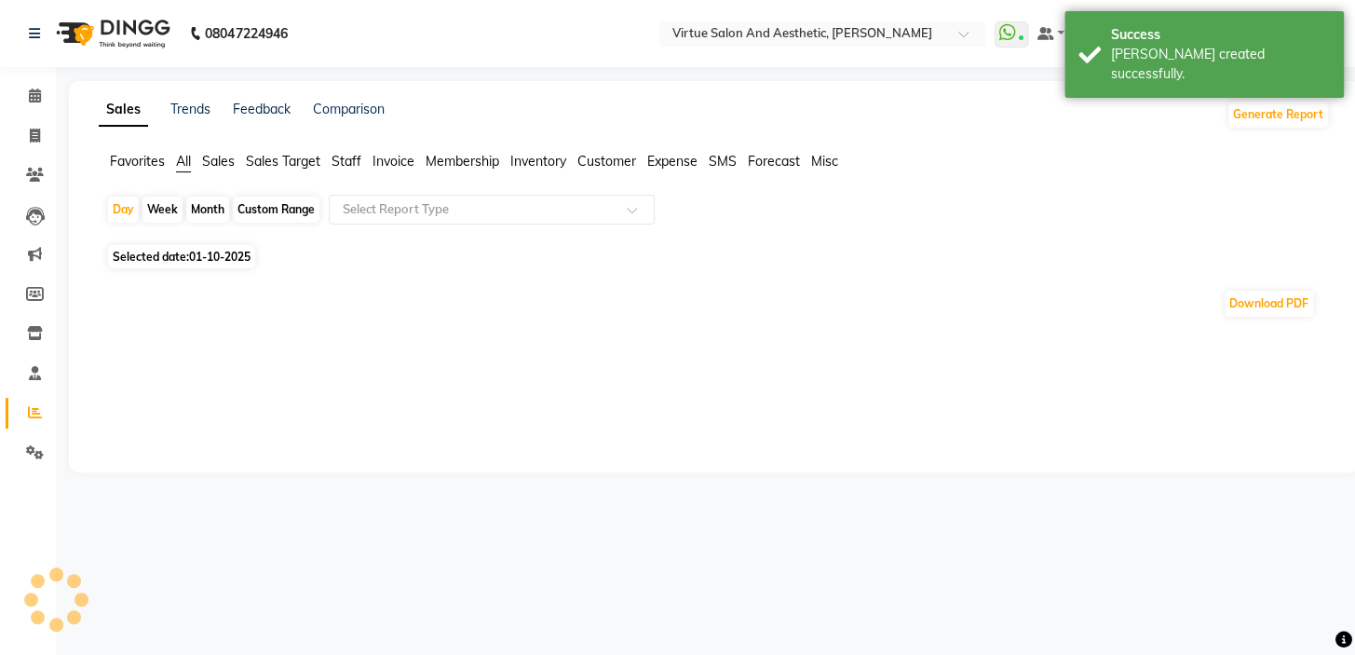
click at [215, 163] on span "Sales" at bounding box center [218, 161] width 33 height 17
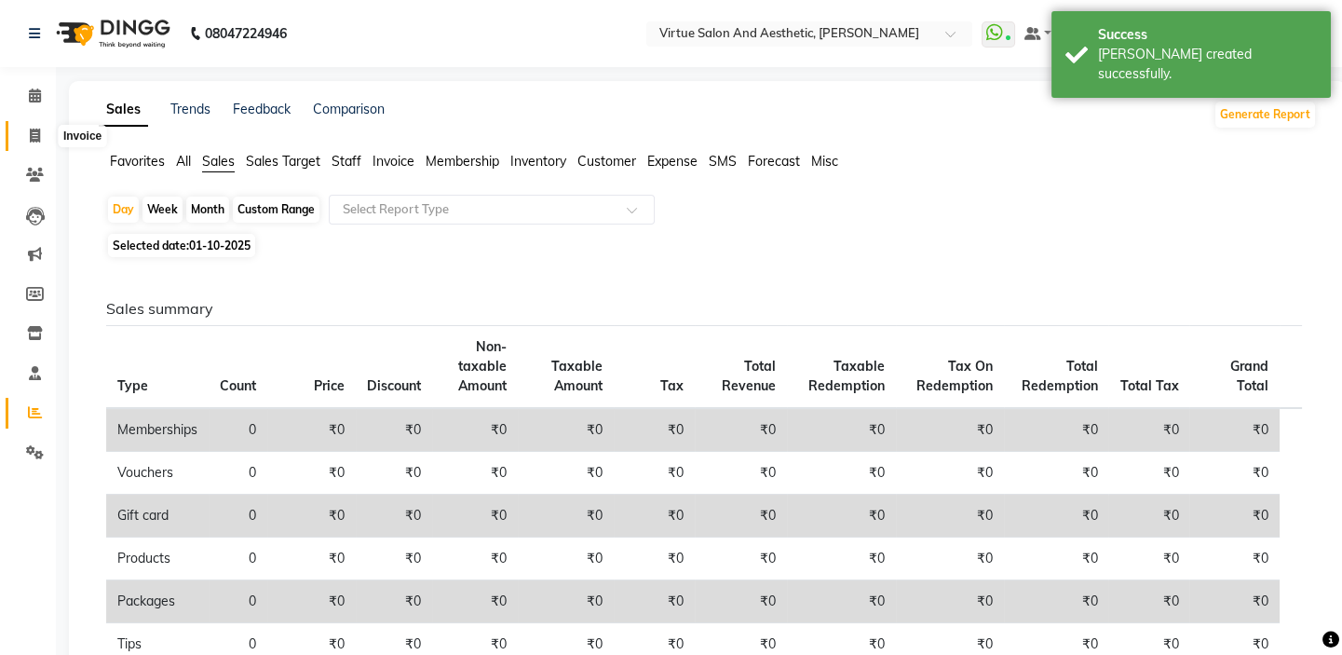
click at [30, 134] on icon at bounding box center [35, 136] width 10 height 14
select select "service"
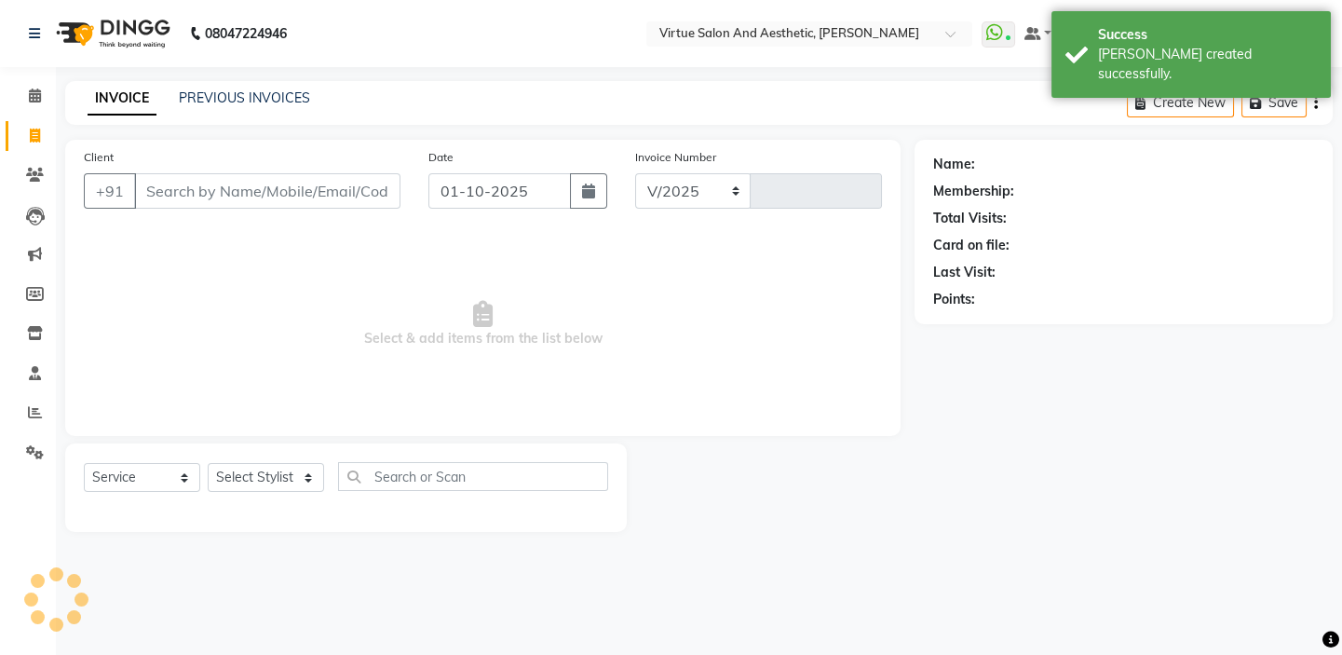
select select "7053"
type input "1443"
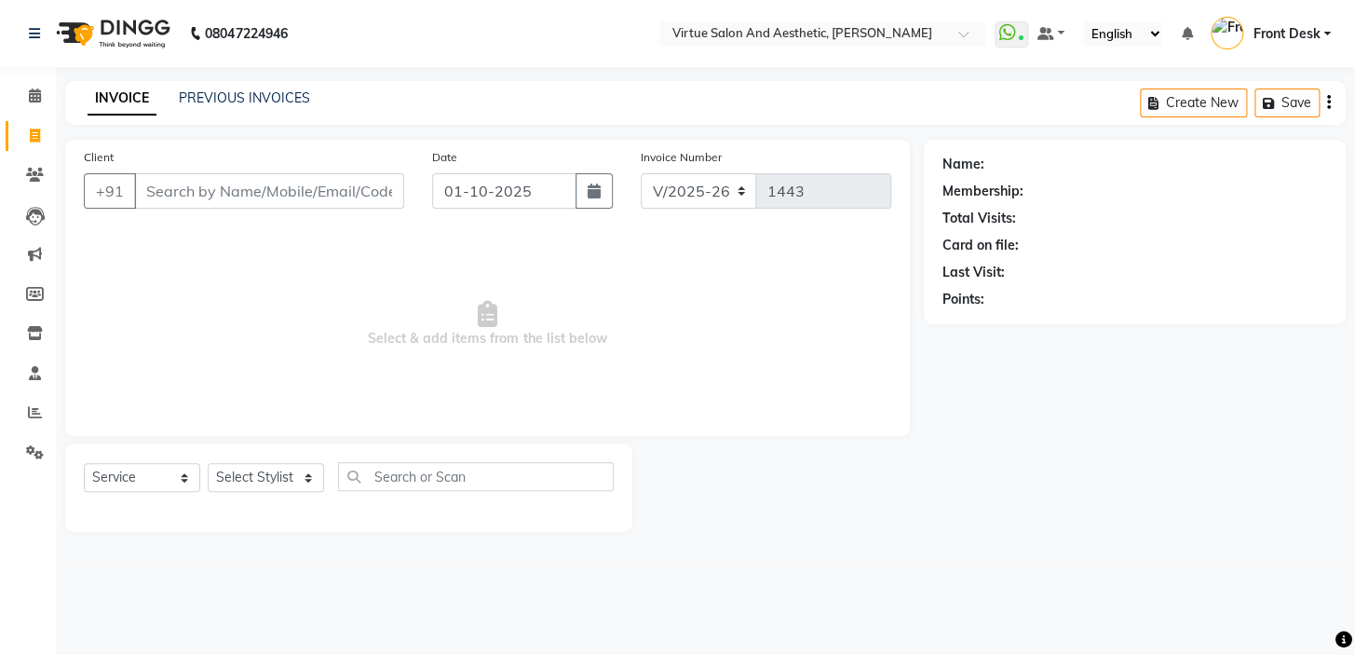
click at [715, 115] on div "INVOICE PREVIOUS INVOICES Create New Save" at bounding box center [705, 103] width 1281 height 44
click at [236, 97] on link "PREVIOUS INVOICES" at bounding box center [244, 97] width 131 height 17
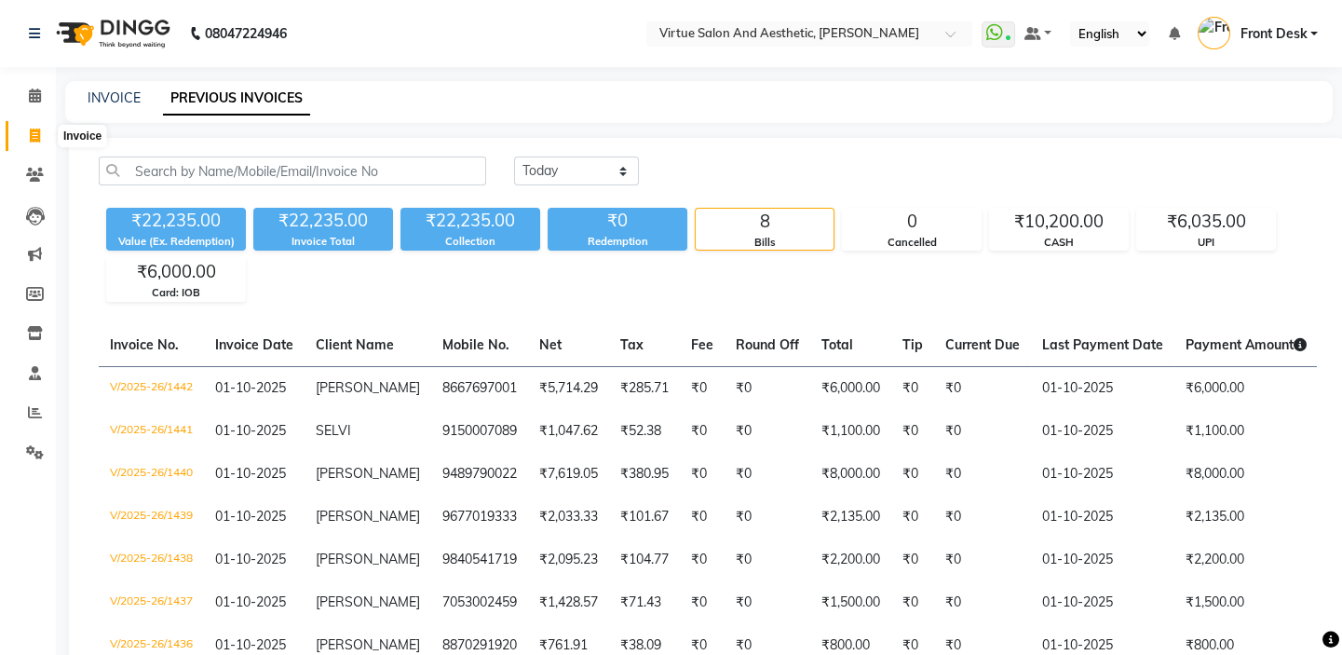
click at [34, 135] on icon at bounding box center [35, 136] width 10 height 14
select select "service"
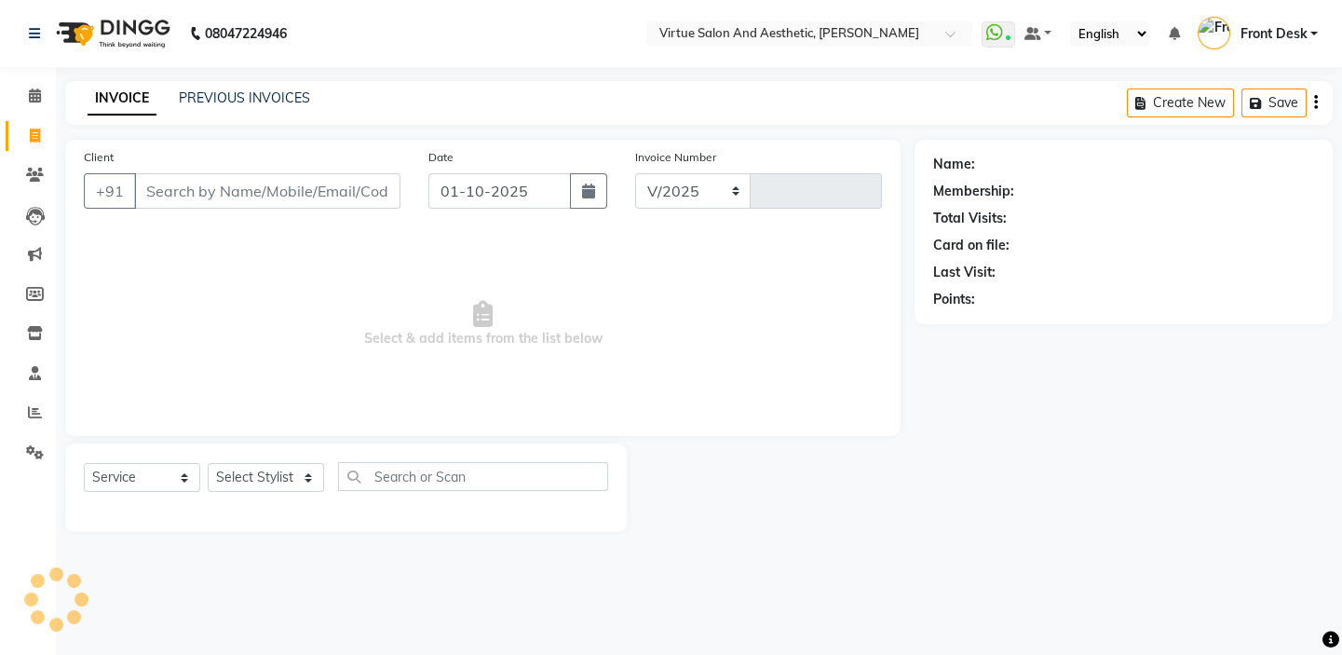
select select "7053"
type input "1443"
click at [238, 186] on input "Client" at bounding box center [267, 190] width 266 height 35
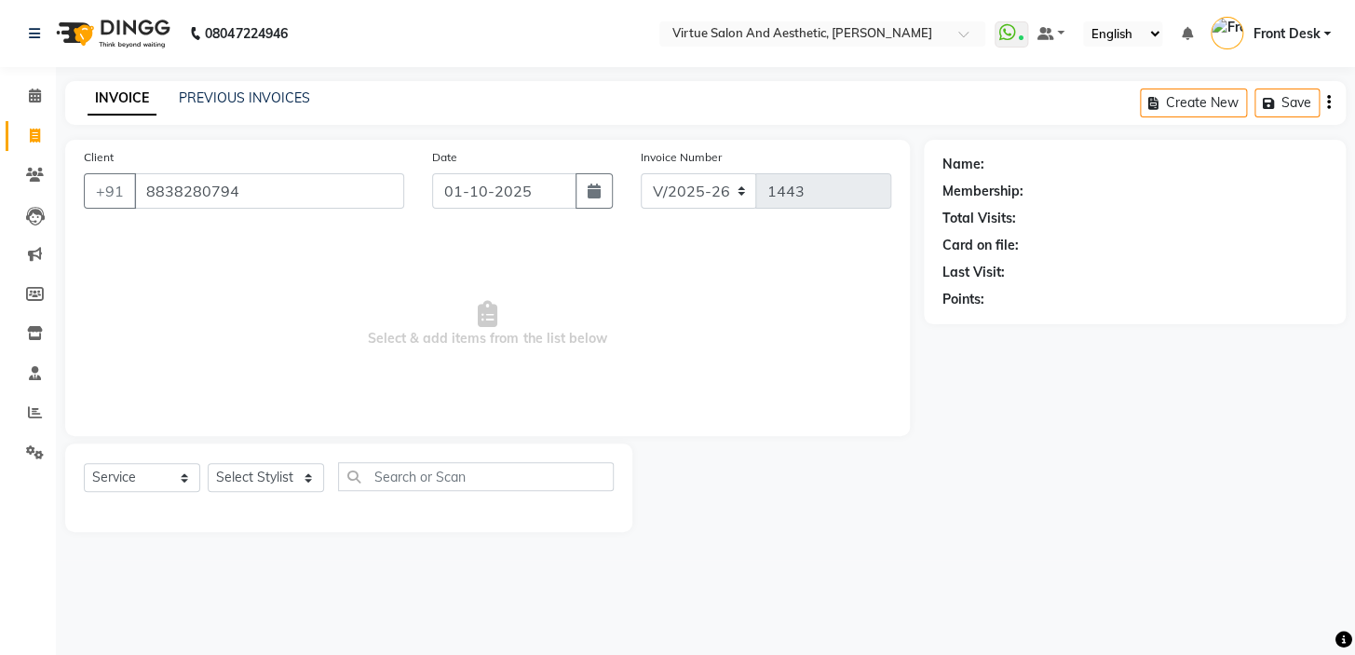
type input "8838280794"
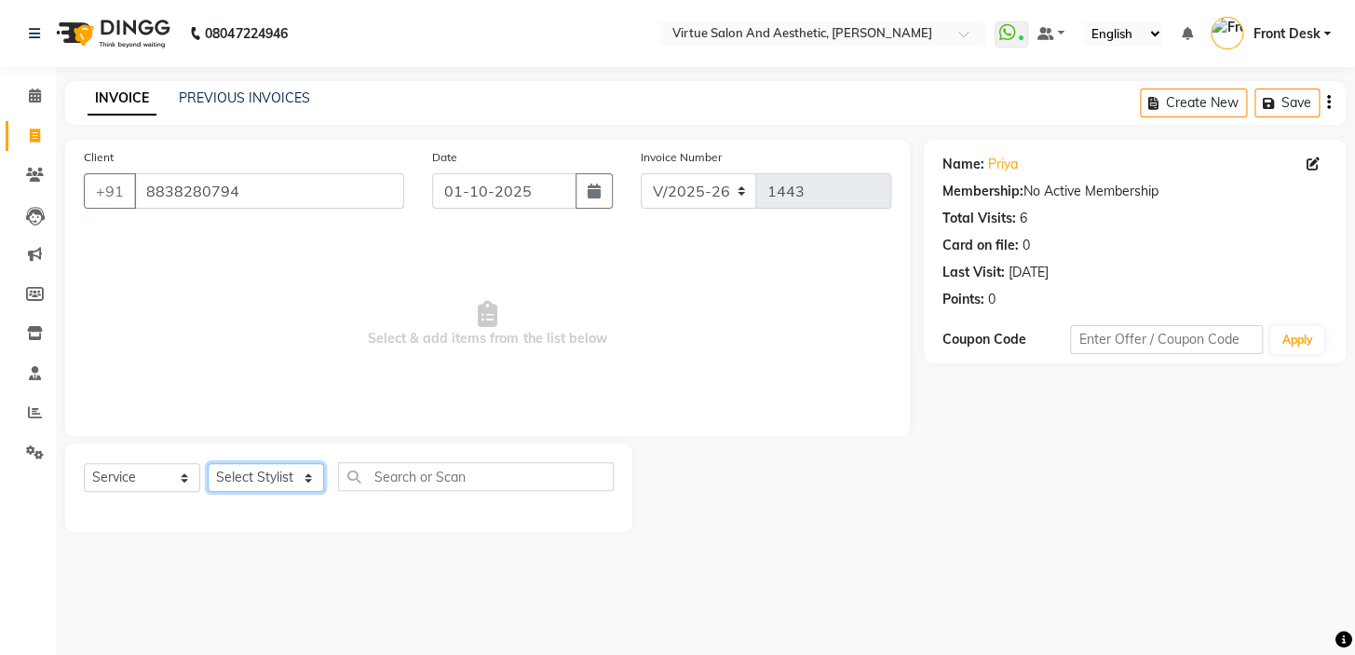
drag, startPoint x: 270, startPoint y: 482, endPoint x: 268, endPoint y: 469, distance: 13.2
click at [270, 482] on select "Select Stylist BALAJI DIVYA FAMITHA Front Desk ILAKKIYA [PERSON_NAME] [PERSON_N…" at bounding box center [266, 477] width 116 height 29
select select "59062"
click at [208, 463] on select "Select Stylist BALAJI DIVYA FAMITHA Front Desk ILAKKIYA [PERSON_NAME] [PERSON_N…" at bounding box center [266, 477] width 116 height 29
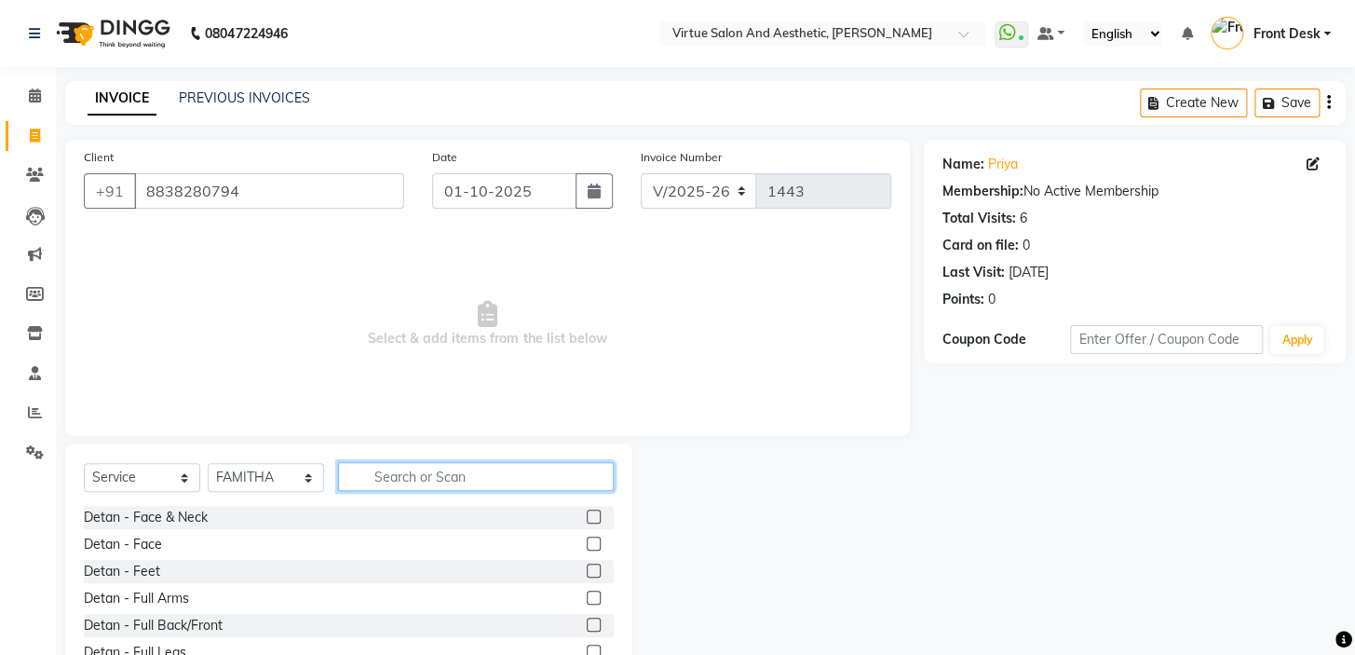
click at [446, 479] on input "text" at bounding box center [476, 476] width 276 height 29
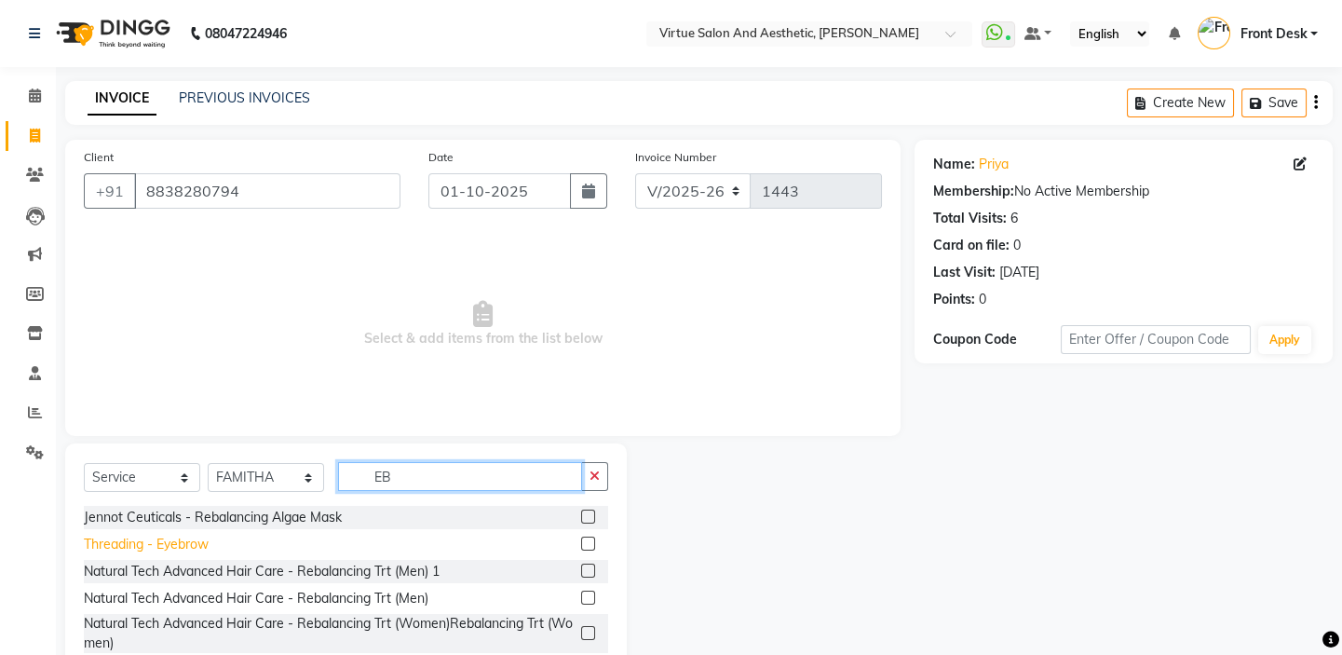
type input "EB"
click at [167, 543] on div "Threading - Eyebrow" at bounding box center [146, 545] width 125 height 20
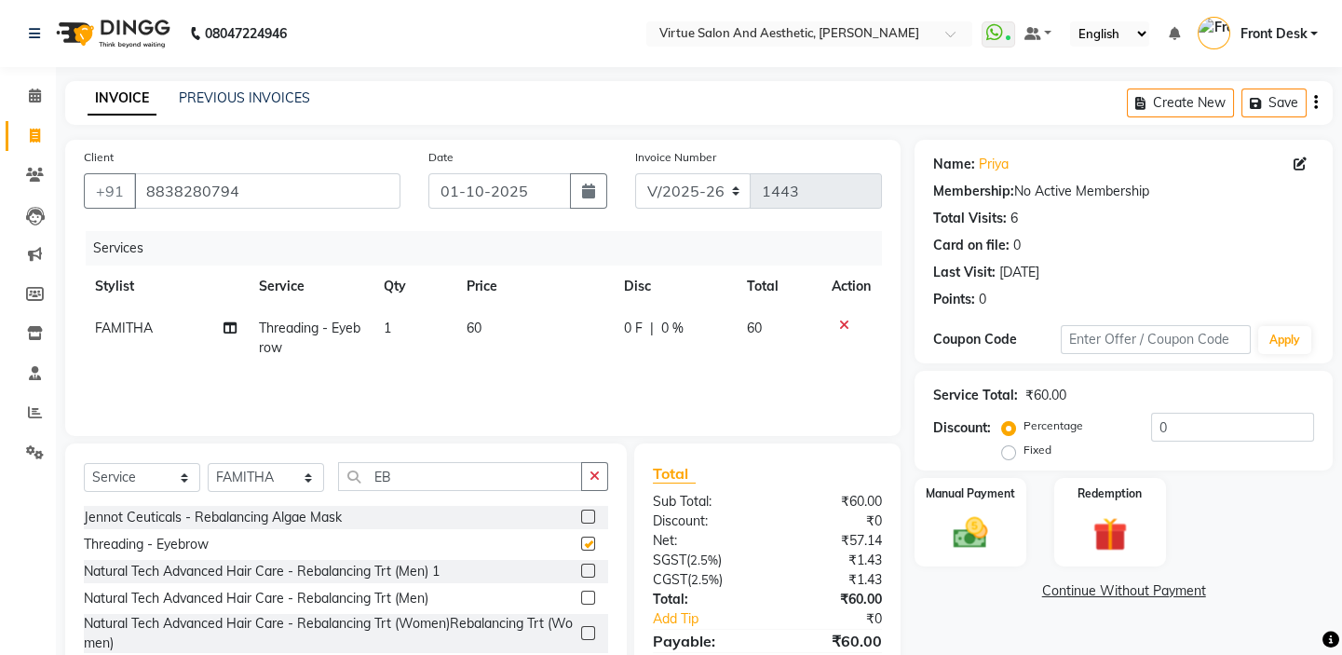
checkbox input "false"
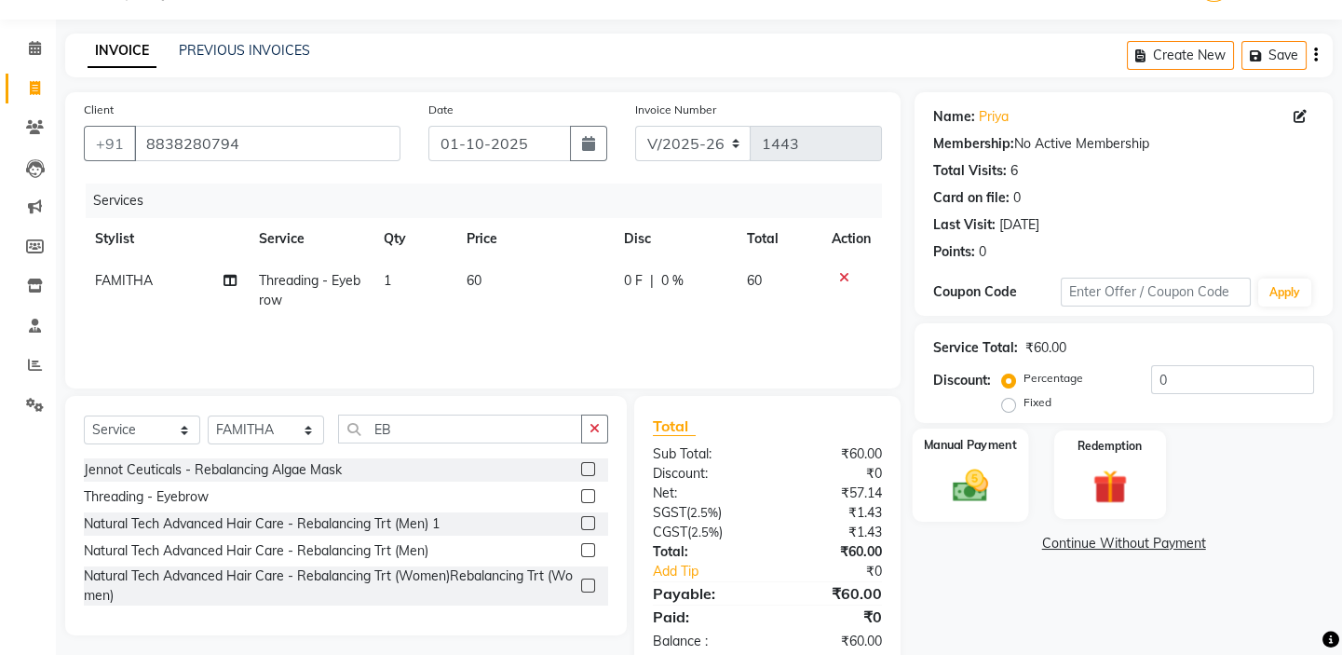
scroll to position [91, 0]
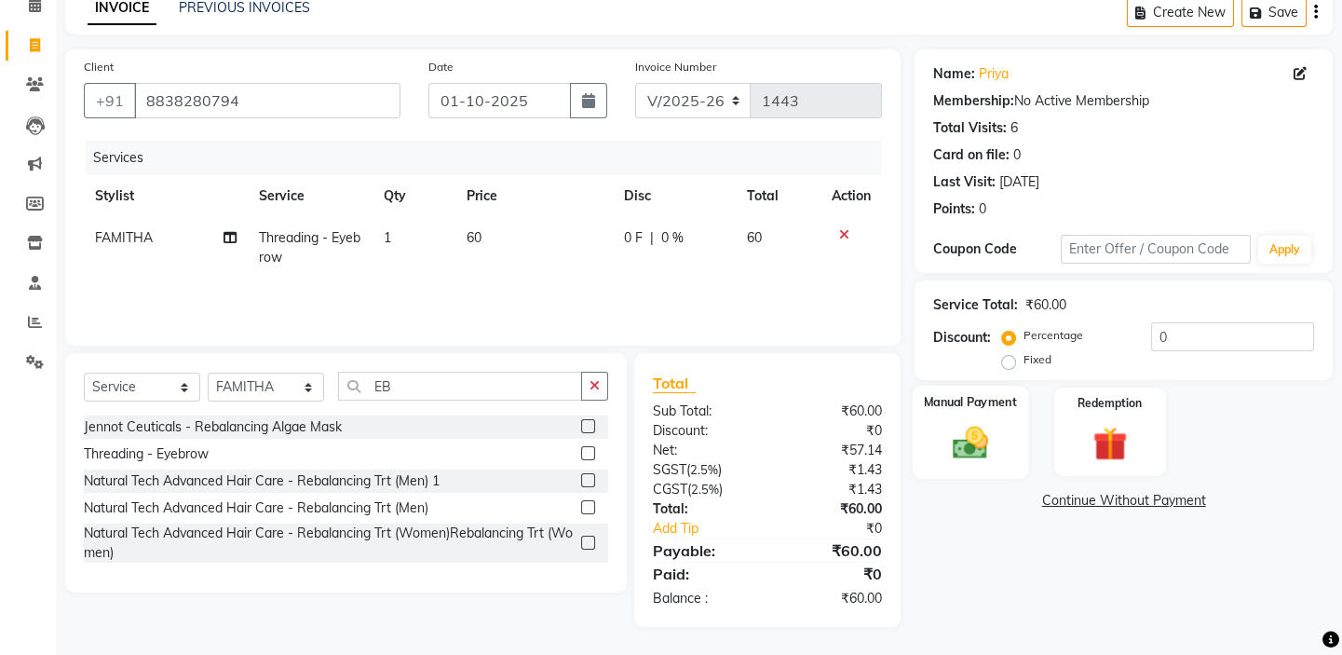
click at [946, 449] on img at bounding box center [971, 442] width 58 height 41
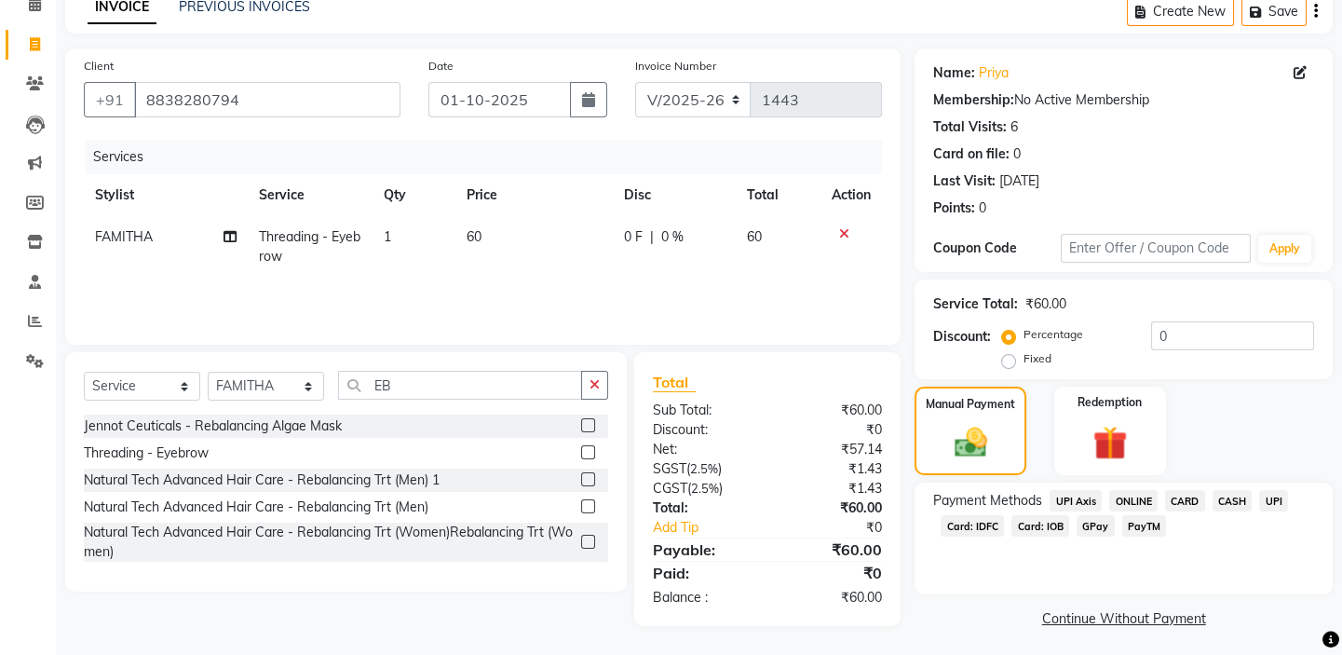
click at [1271, 494] on span "UPI" at bounding box center [1273, 500] width 29 height 21
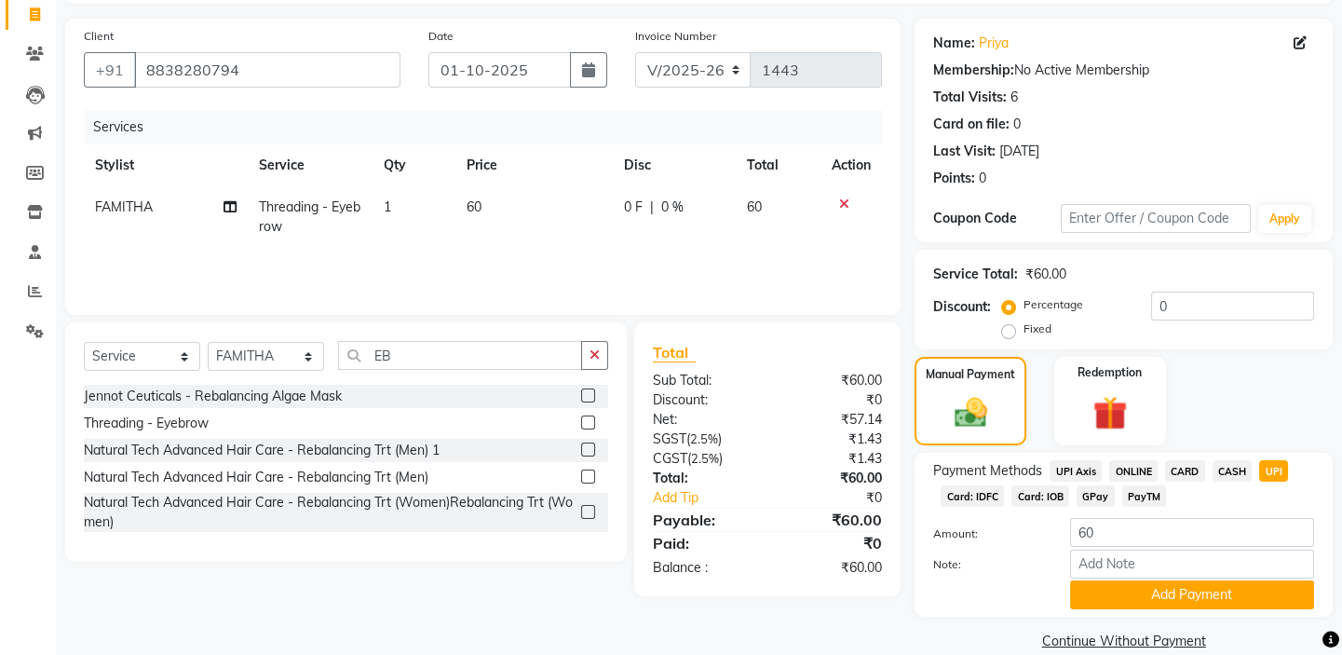
scroll to position [149, 0]
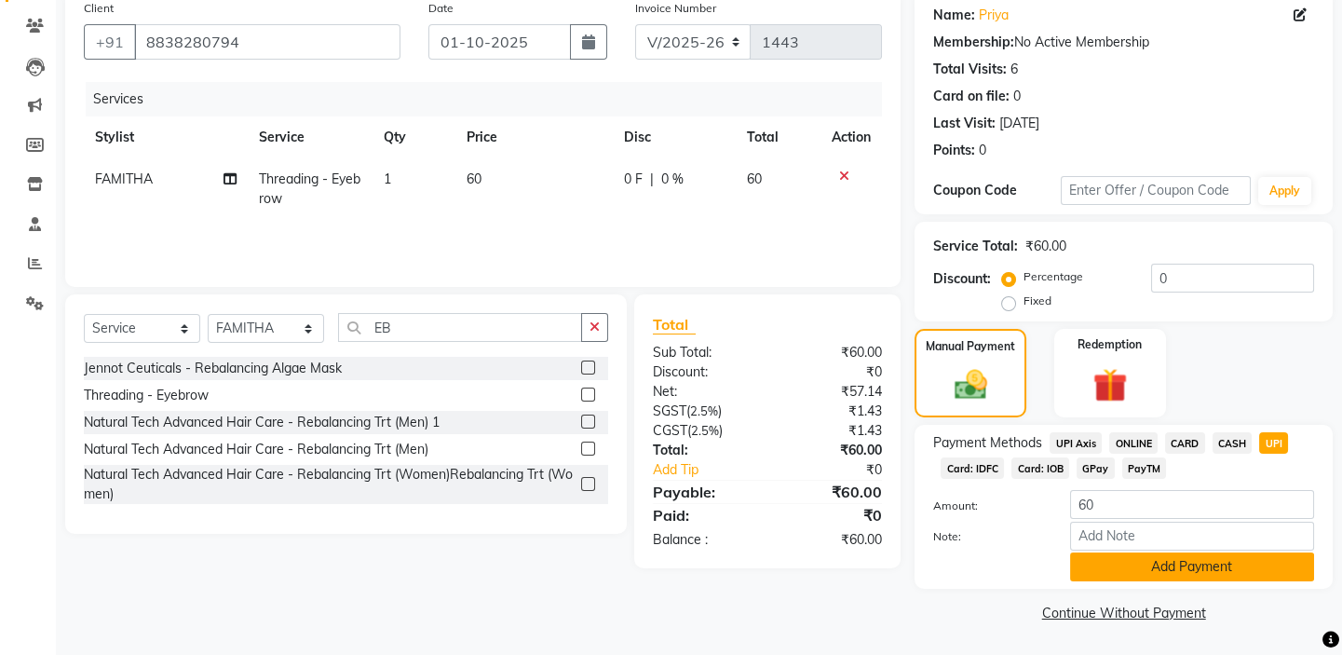
click at [1123, 573] on button "Add Payment" at bounding box center [1192, 566] width 244 height 29
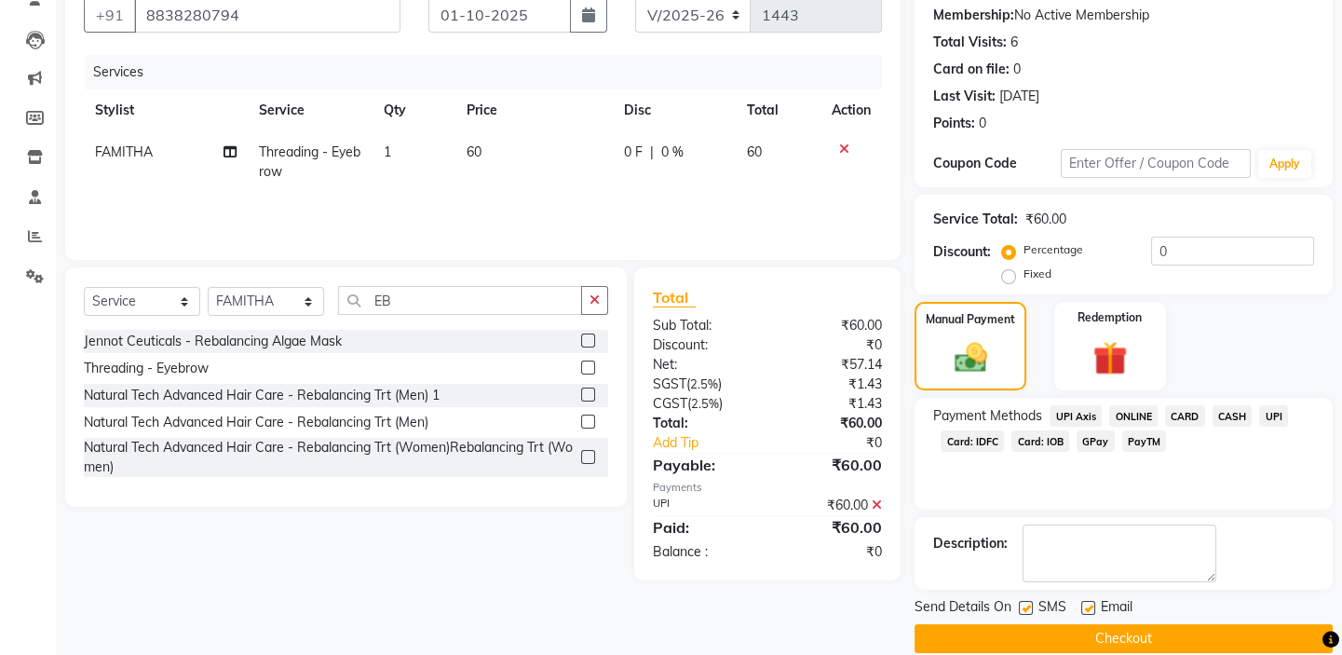
scroll to position [201, 0]
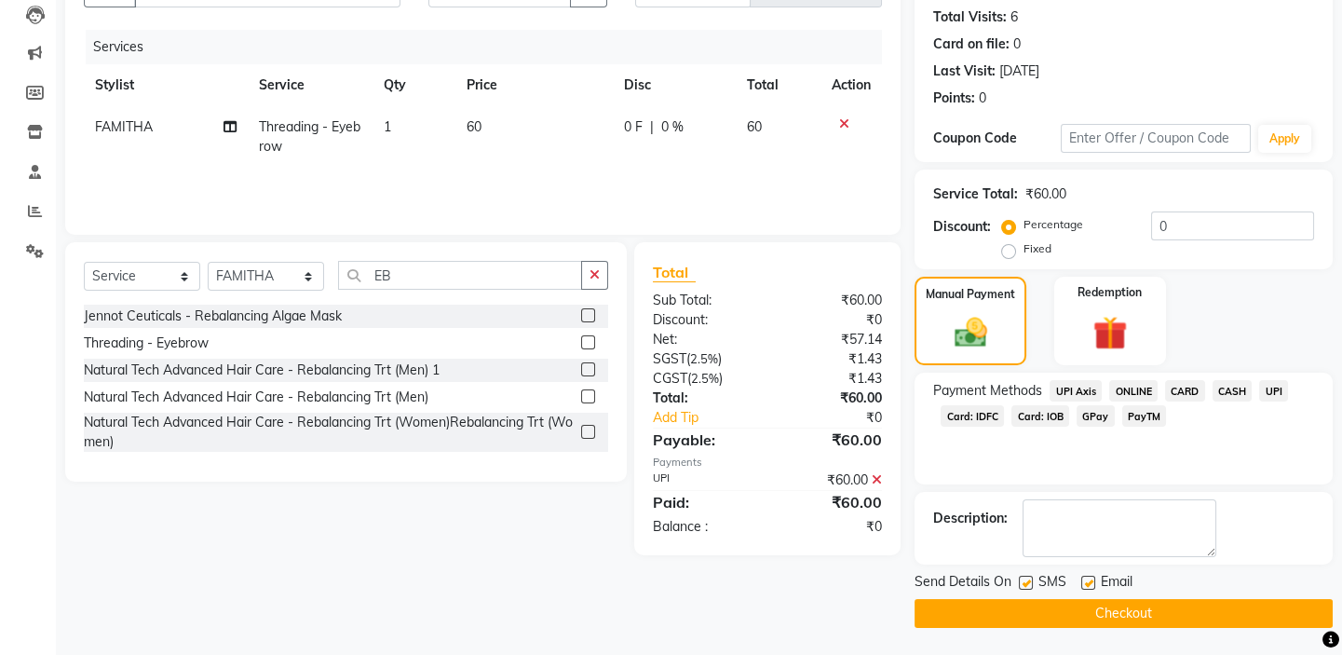
click at [1097, 619] on button "Checkout" at bounding box center [1124, 613] width 418 height 29
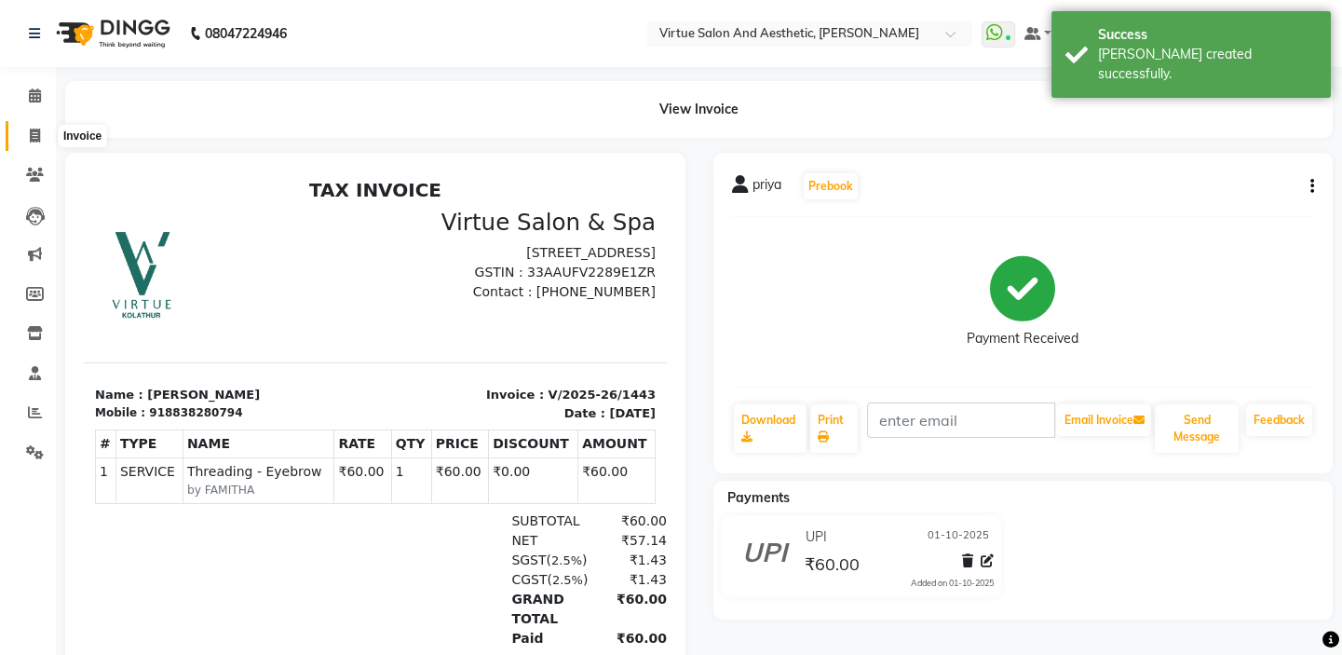
click at [42, 129] on span at bounding box center [35, 136] width 33 height 21
select select "service"
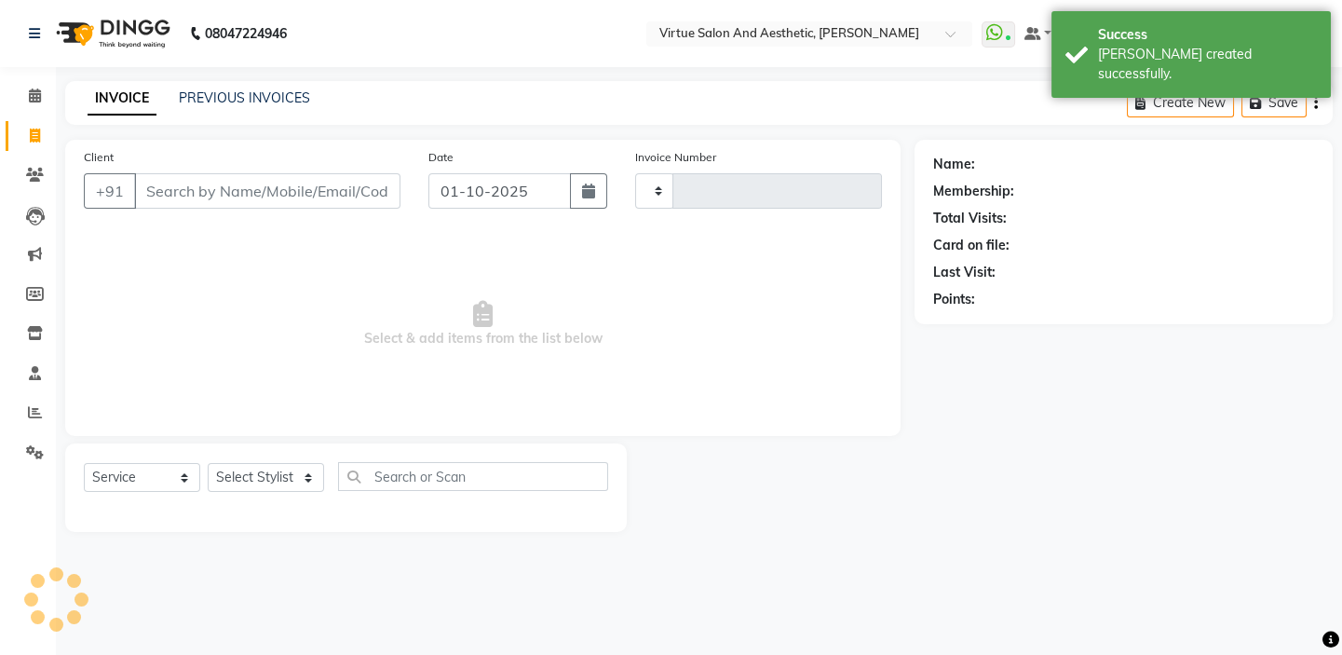
type input "1444"
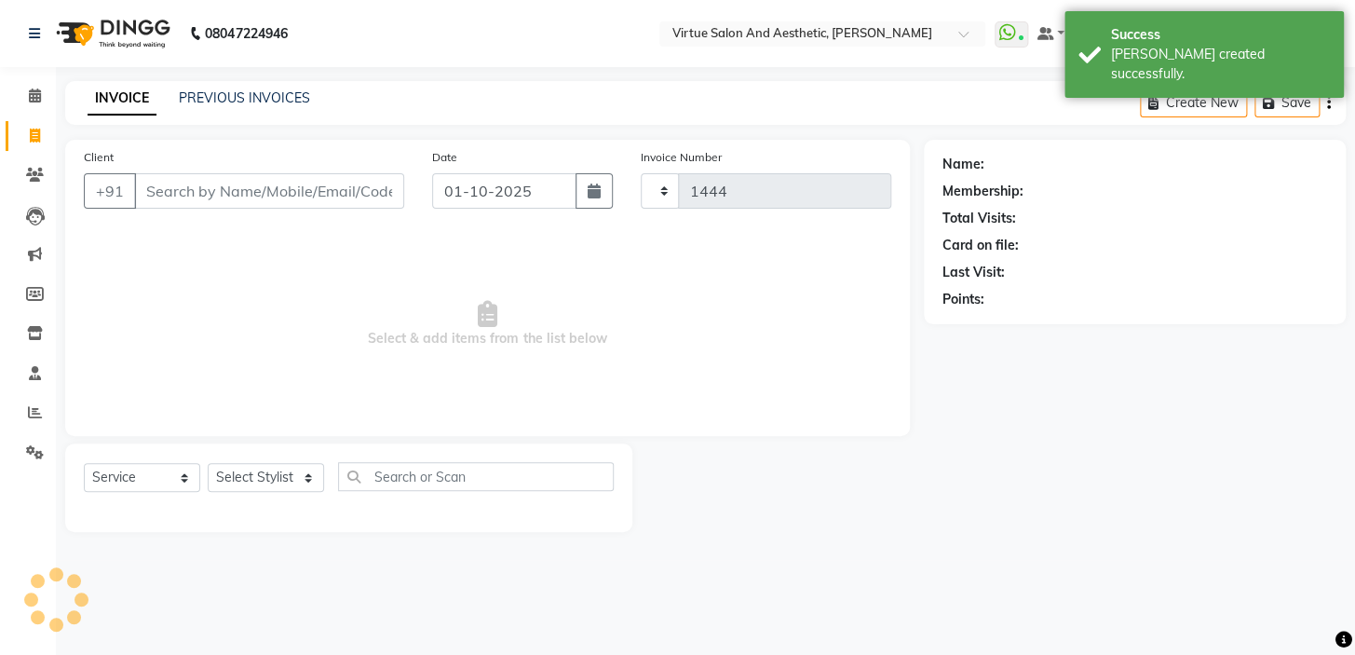
select select "7053"
